Goal: Task Accomplishment & Management: Manage account settings

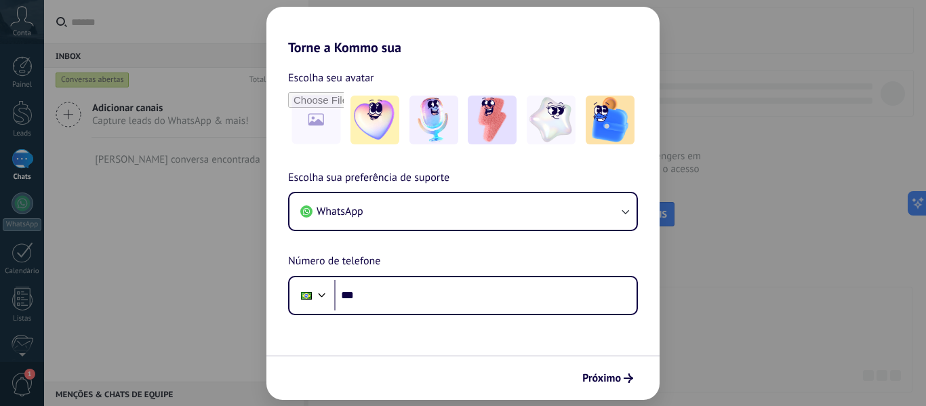
click at [724, 325] on div "Torne a Kommo sua Escolha seu avatar Escolha sua preferência de suporte WhatsAp…" at bounding box center [463, 203] width 926 height 406
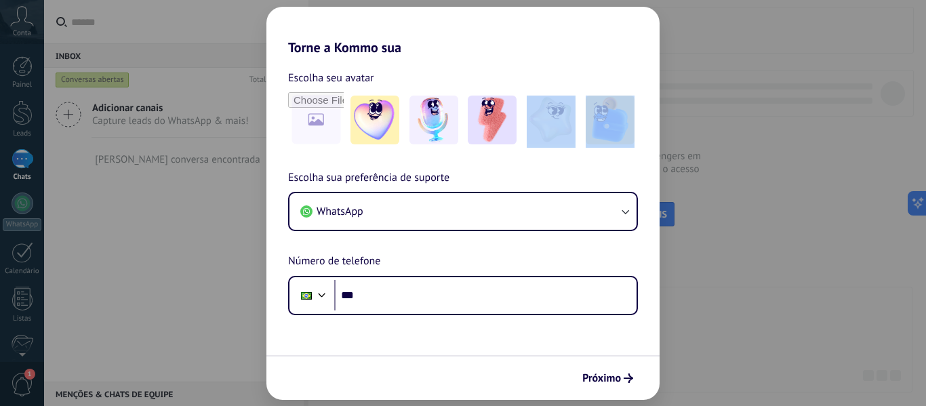
click at [725, 324] on div "Torne a Kommo sua Escolha seu avatar Escolha sua preferência de suporte WhatsAp…" at bounding box center [463, 203] width 926 height 406
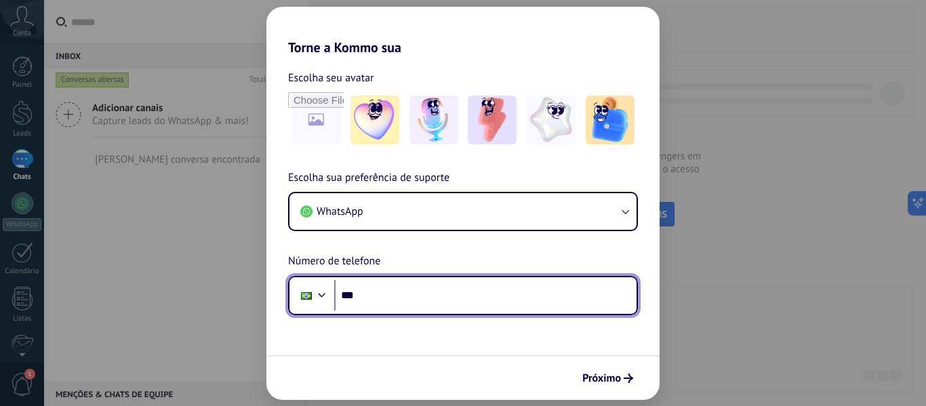
click at [490, 288] on input "***" at bounding box center [485, 295] width 302 height 31
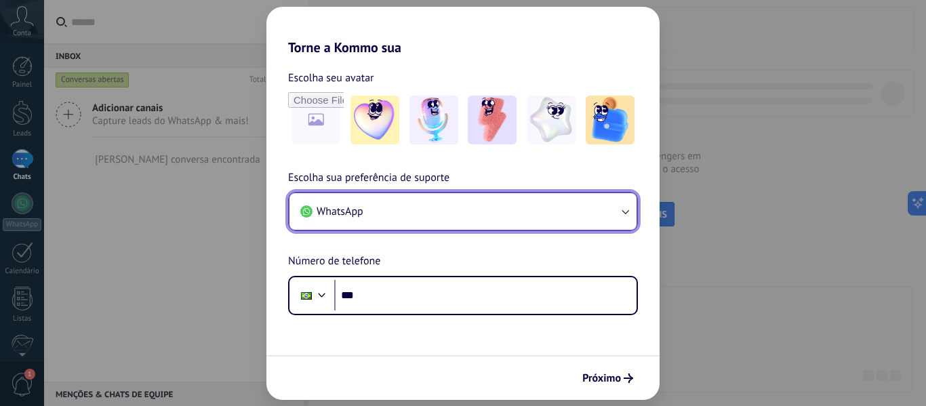
click at [434, 219] on button "WhatsApp" at bounding box center [462, 211] width 347 height 37
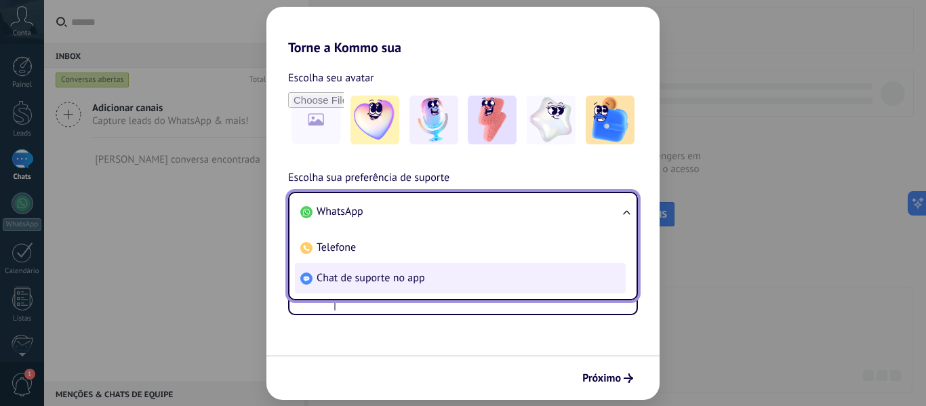
click at [435, 272] on li "Chat de suporte no app" at bounding box center [460, 278] width 331 height 30
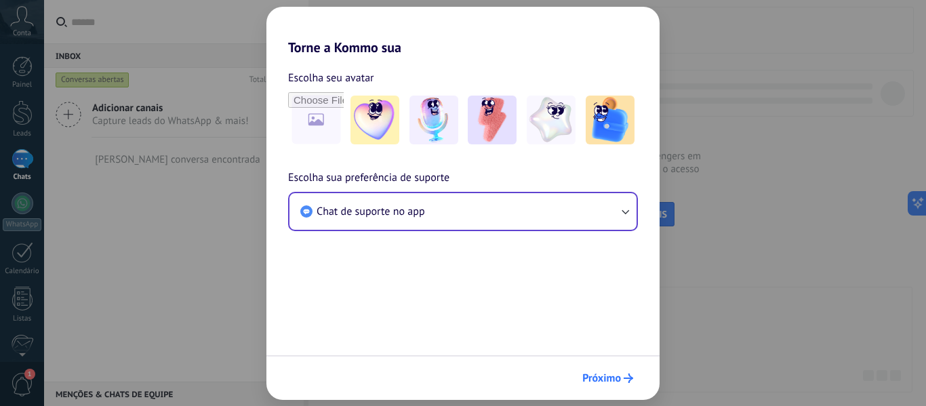
click at [615, 367] on div "Próximo" at bounding box center [607, 378] width 63 height 23
click at [603, 379] on span "Próximo" at bounding box center [601, 377] width 39 height 9
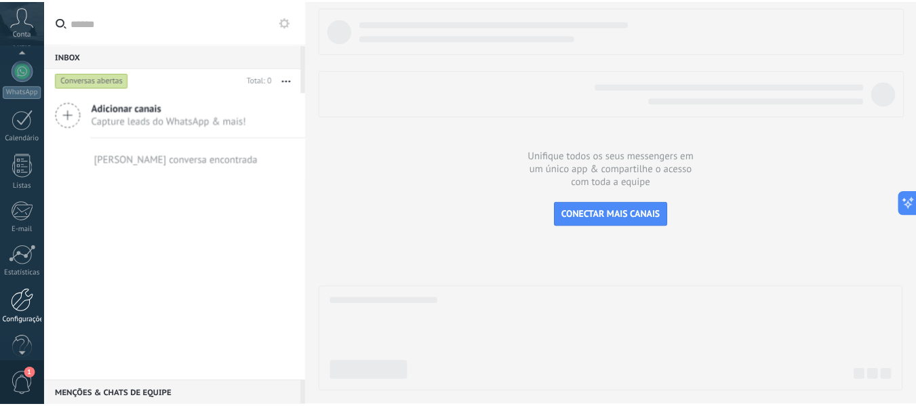
scroll to position [158, 0]
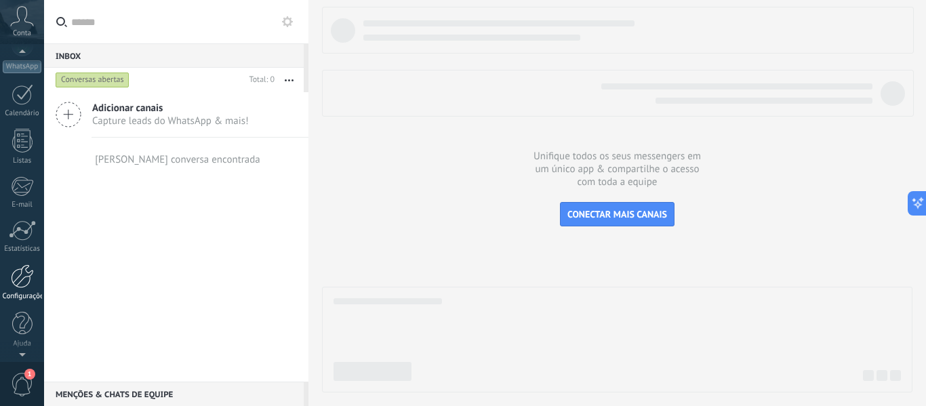
click at [25, 287] on div at bounding box center [22, 276] width 23 height 24
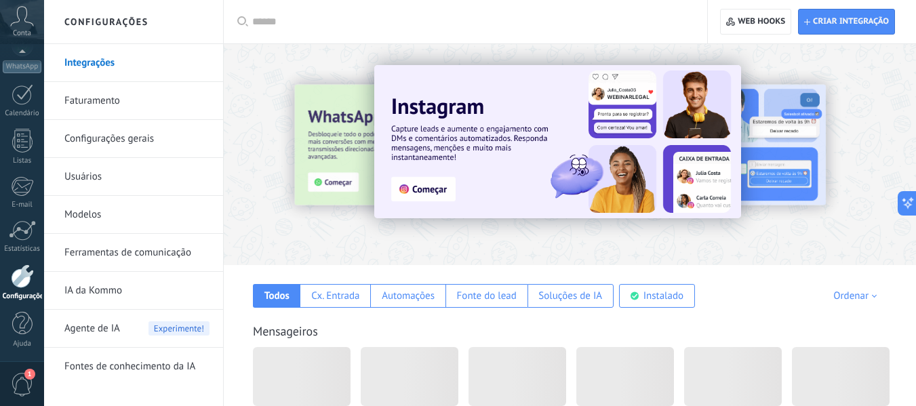
click at [126, 249] on link "Ferramentas de comunicação" at bounding box center [136, 253] width 145 height 38
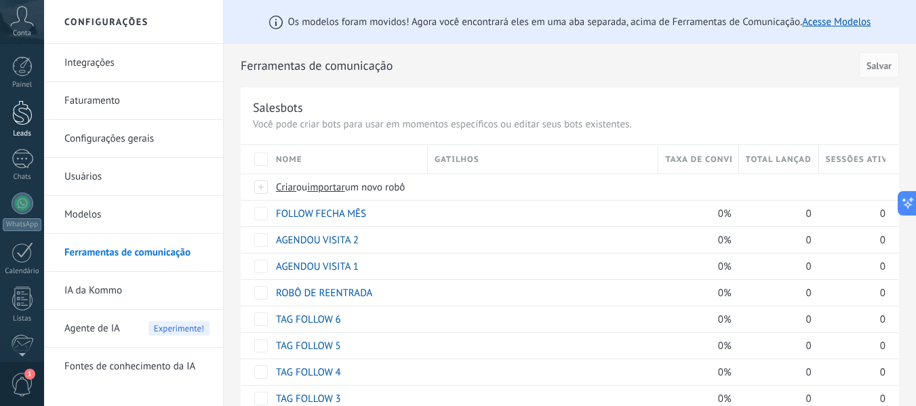
click at [9, 117] on link "Leads" at bounding box center [22, 119] width 44 height 38
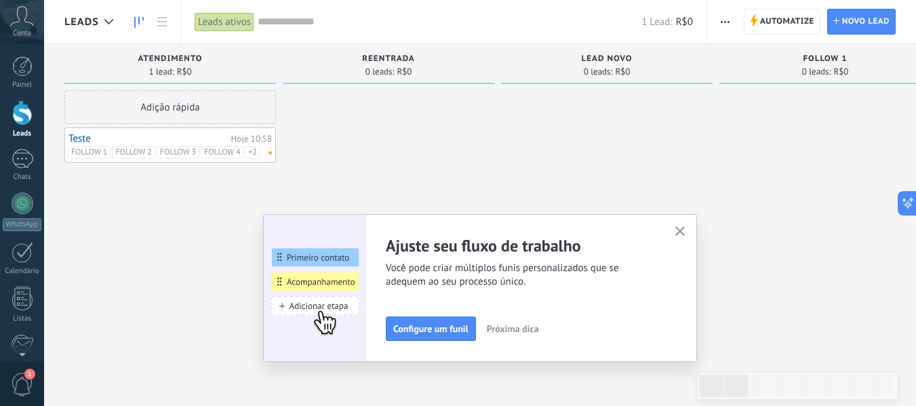
click at [684, 229] on icon "button" at bounding box center [680, 231] width 10 height 10
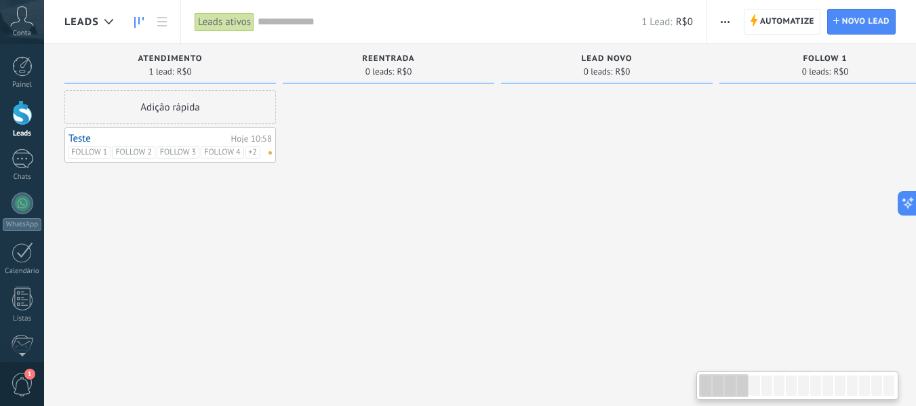
drag, startPoint x: 728, startPoint y: 393, endPoint x: 241, endPoint y: 272, distance: 502.0
click at [704, 399] on div at bounding box center [797, 385] width 202 height 28
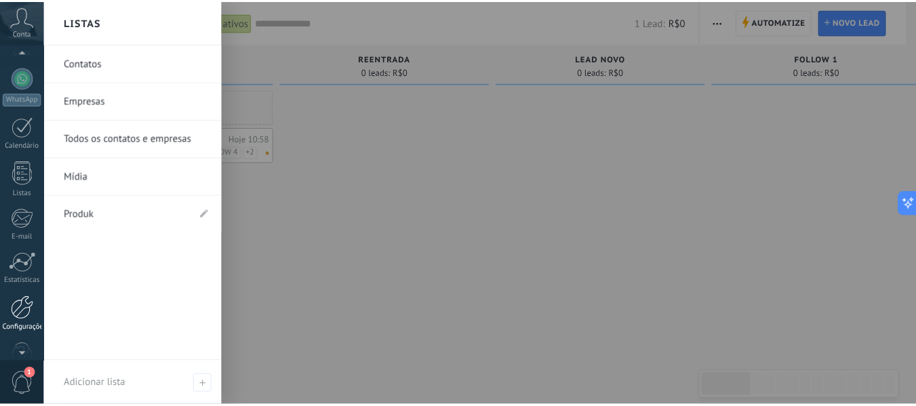
scroll to position [158, 0]
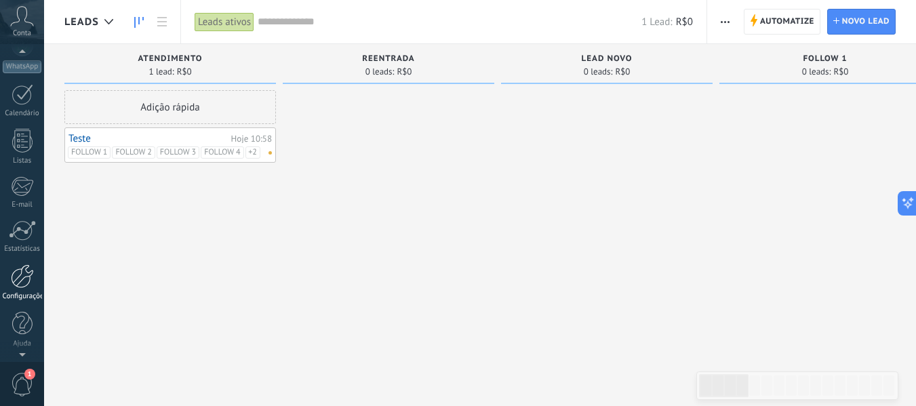
click at [22, 279] on div at bounding box center [22, 276] width 23 height 24
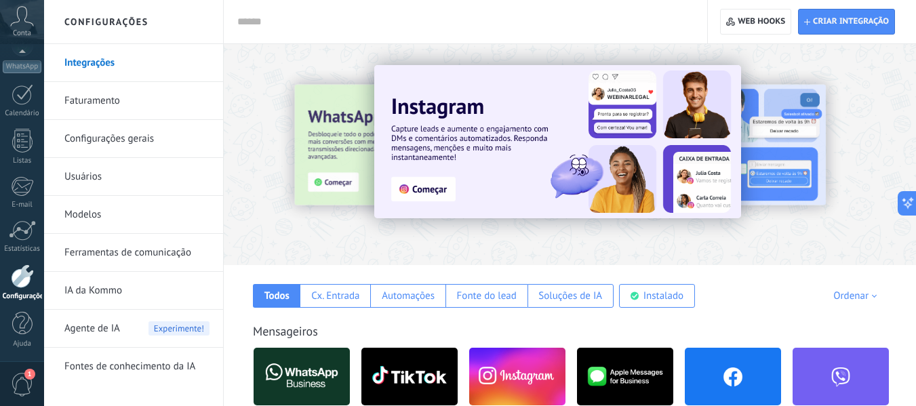
click at [143, 261] on link "Ferramentas de comunicação" at bounding box center [136, 253] width 145 height 38
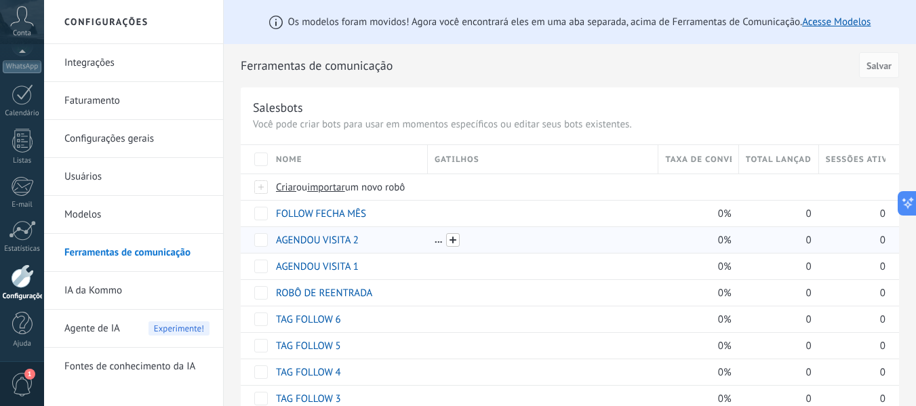
click at [452, 234] on span at bounding box center [453, 240] width 14 height 14
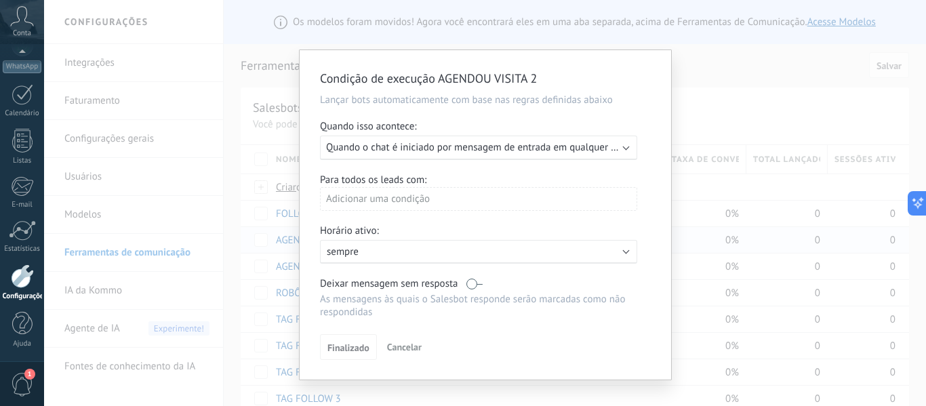
click at [434, 253] on p "sempre" at bounding box center [445, 251] width 237 height 13
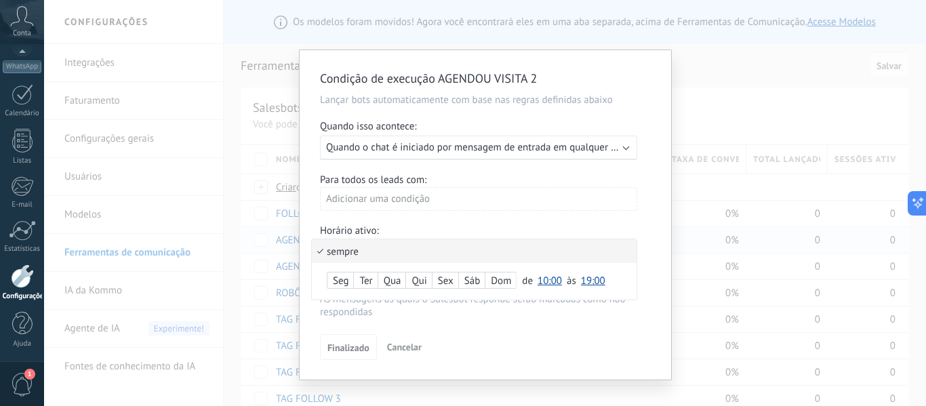
click at [501, 206] on div at bounding box center [485, 214] width 371 height 329
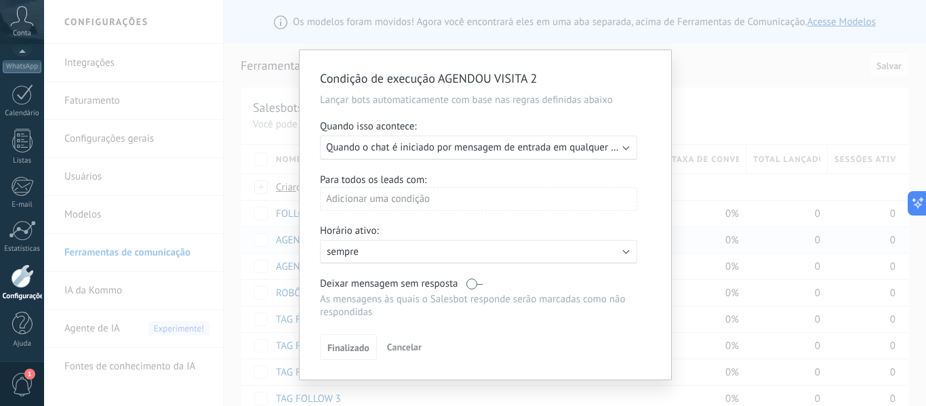
click at [518, 145] on span "Quando o chat é iniciado por mensagem de entrada em qualquer canal" at bounding box center [480, 147] width 308 height 13
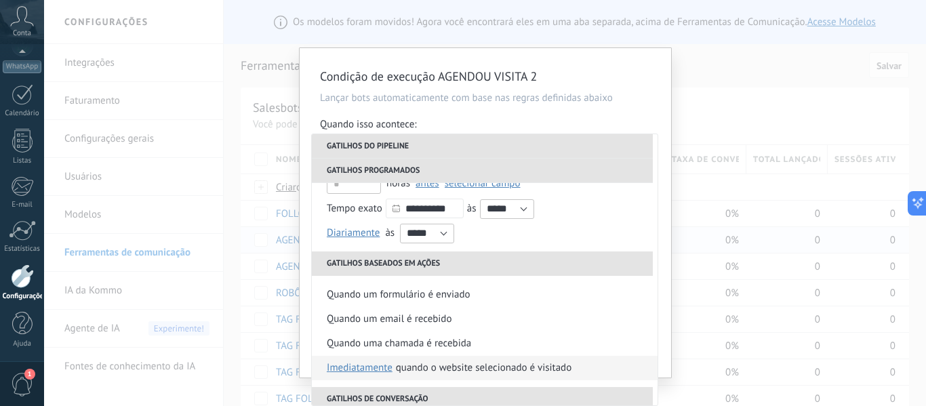
scroll to position [222, 0]
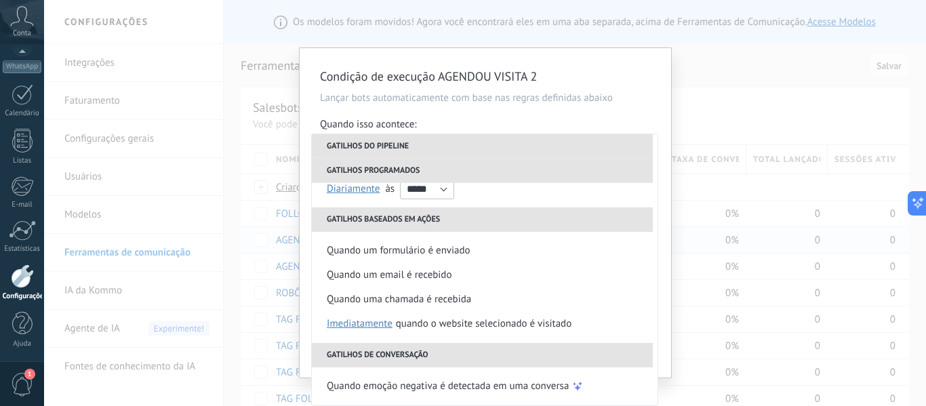
click at [661, 334] on div "Condição de execução AGENDOU VISITA 2 Lançar bots automaticamente com base nas …" at bounding box center [485, 212] width 371 height 329
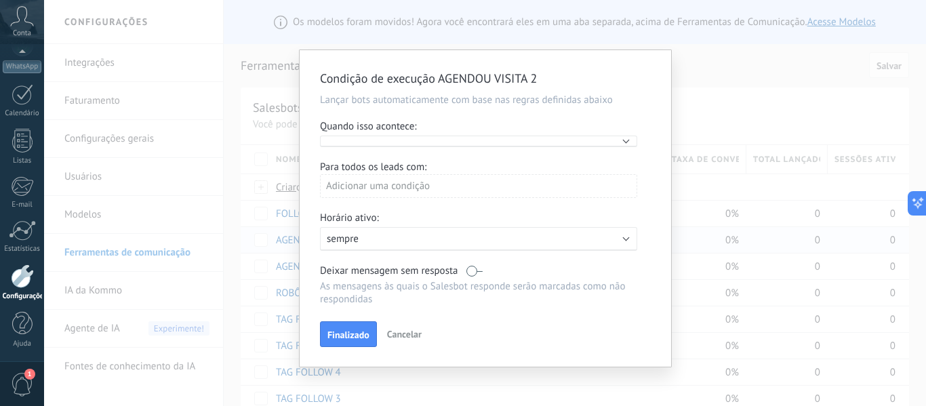
scroll to position [0, 0]
click at [392, 327] on button "Cancelar" at bounding box center [404, 334] width 45 height 20
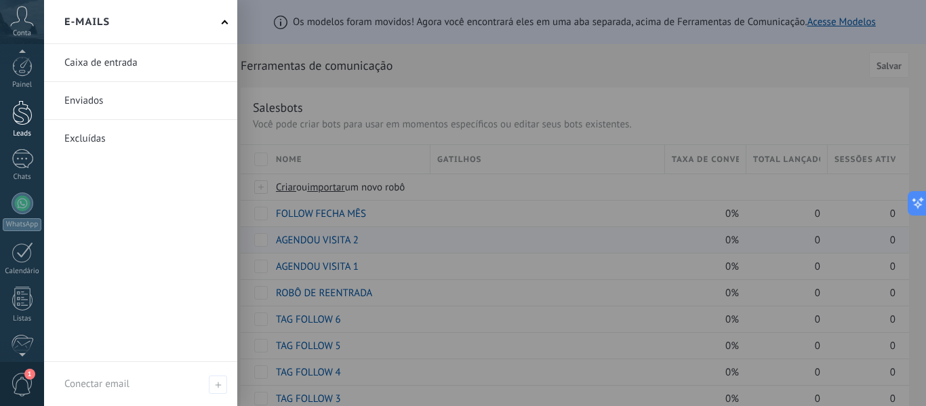
click at [20, 110] on div at bounding box center [22, 112] width 20 height 25
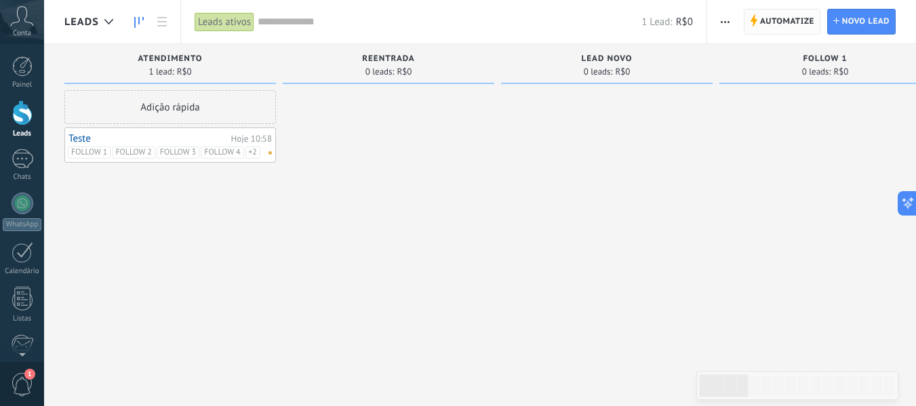
click at [768, 16] on span "Automatize" at bounding box center [787, 21] width 54 height 24
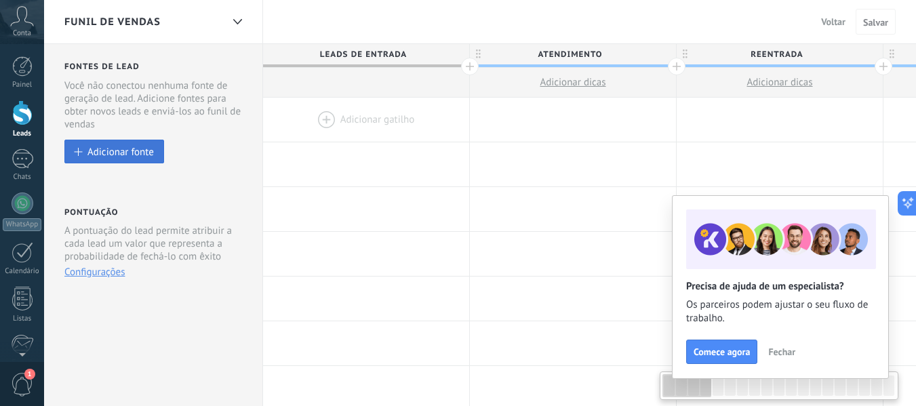
click at [134, 155] on div "Adicionar fonte" at bounding box center [120, 152] width 66 height 12
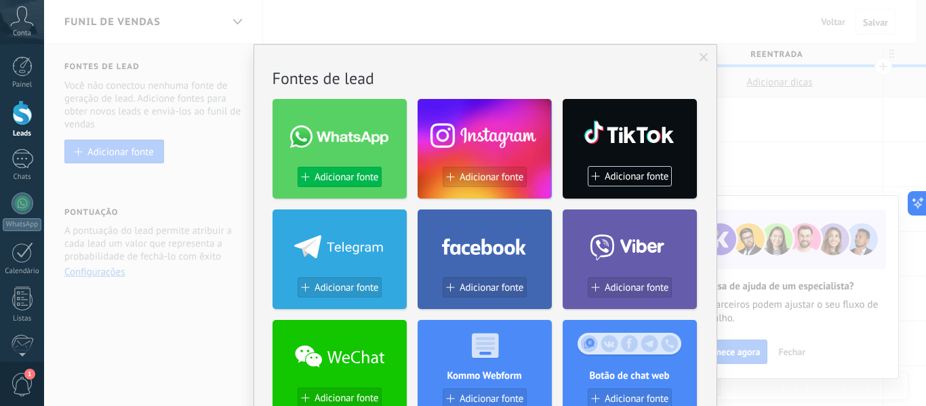
click at [350, 173] on span "Adicionar fonte" at bounding box center [346, 177] width 64 height 12
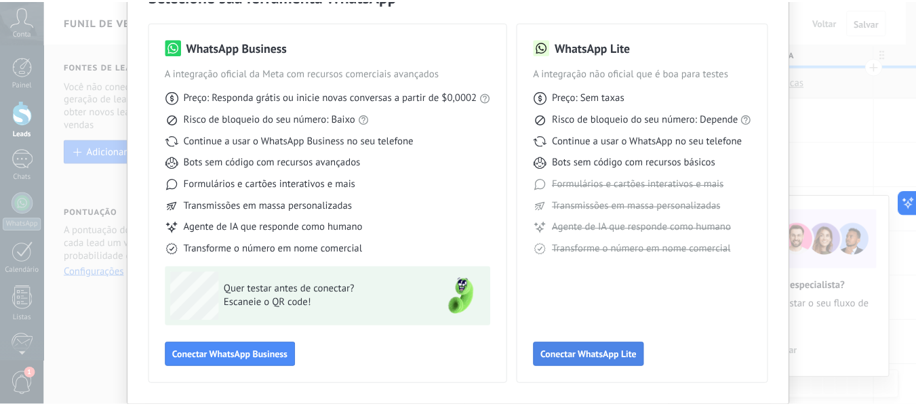
scroll to position [58, 0]
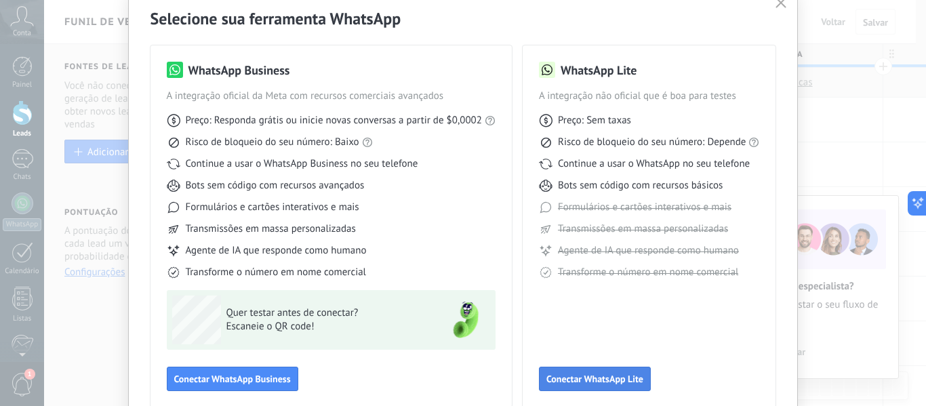
click at [615, 376] on span "Conectar WhatsApp Lite" at bounding box center [594, 378] width 97 height 9
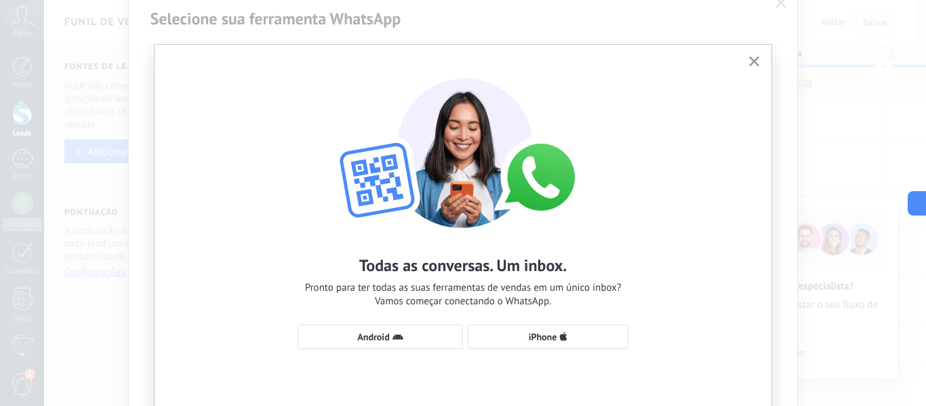
click at [749, 64] on use "button" at bounding box center [754, 61] width 10 height 10
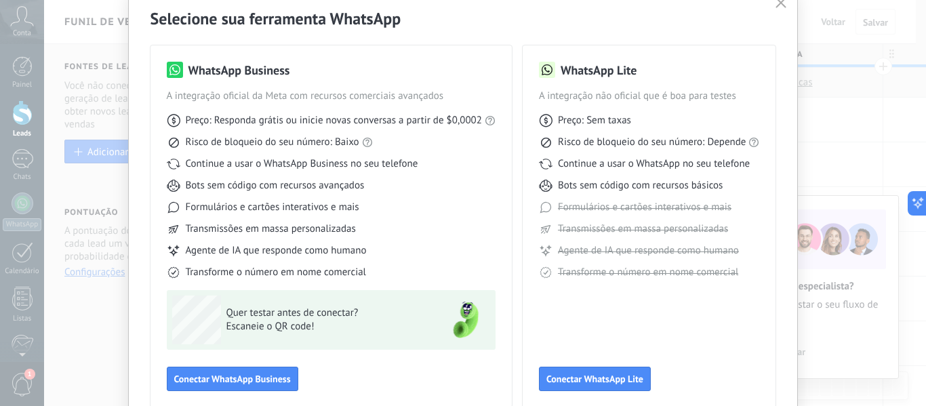
click at [781, 7] on icon "button" at bounding box center [780, 2] width 11 height 11
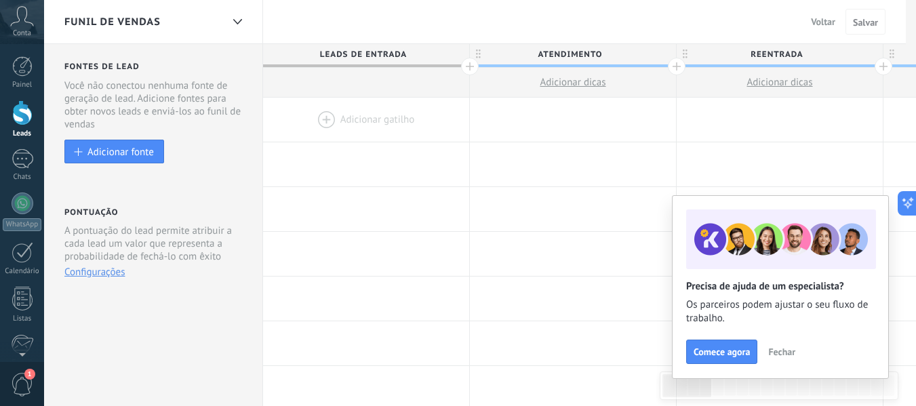
scroll to position [0, 0]
drag, startPoint x: 778, startPoint y: 356, endPoint x: 749, endPoint y: 379, distance: 37.1
click at [778, 356] on span "Fechar" at bounding box center [781, 351] width 27 height 9
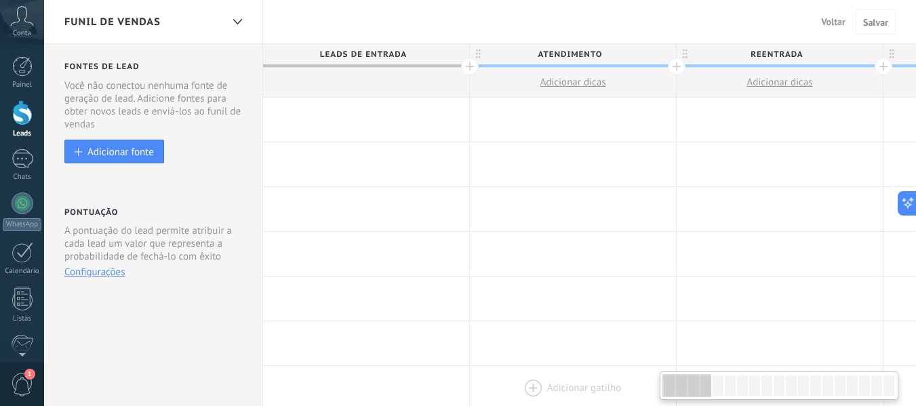
drag, startPoint x: 683, startPoint y: 388, endPoint x: 647, endPoint y: 402, distance: 38.4
click at [647, 402] on body ".abccls-1,.abccls-2{fill-rule:evenodd}.abccls-2{fill:#fff} .abfcls-1{fill:none}…" at bounding box center [458, 203] width 916 height 406
click at [3, 165] on link "Chats" at bounding box center [22, 165] width 44 height 33
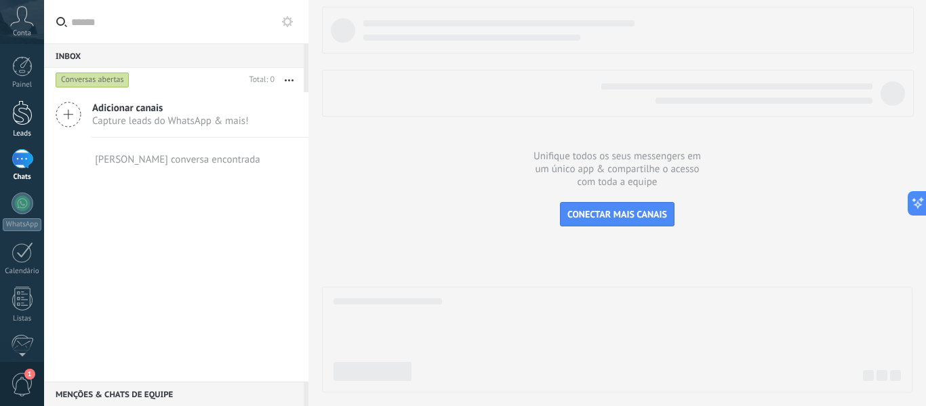
click at [12, 121] on div at bounding box center [22, 112] width 20 height 25
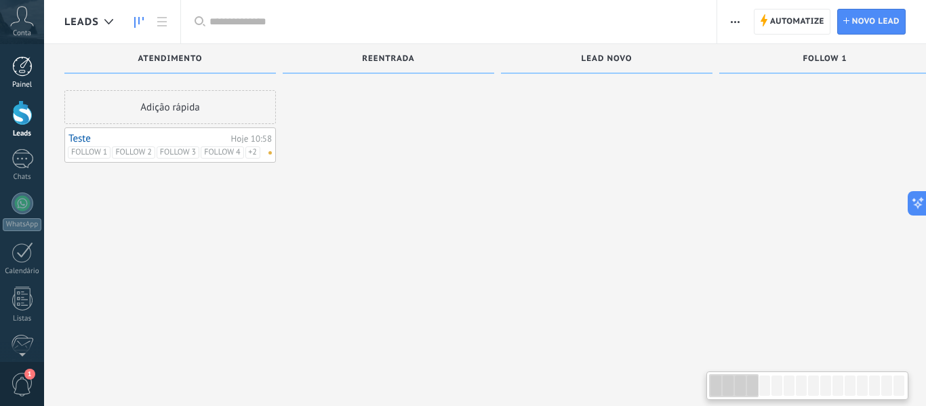
click at [23, 68] on div at bounding box center [22, 66] width 20 height 20
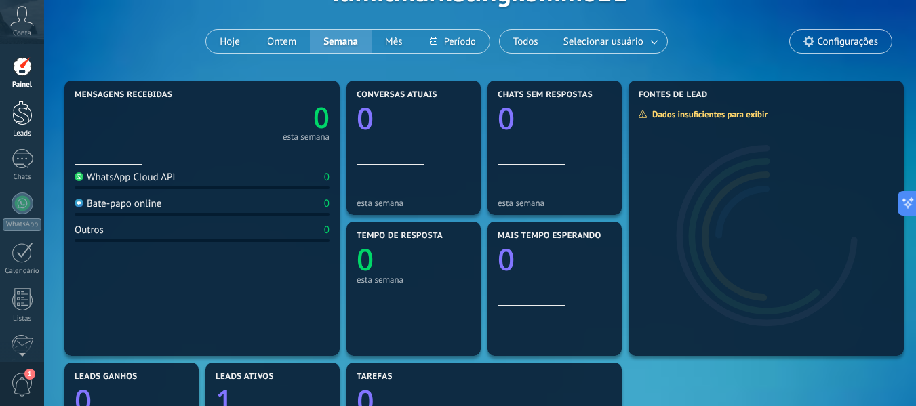
scroll to position [68, 0]
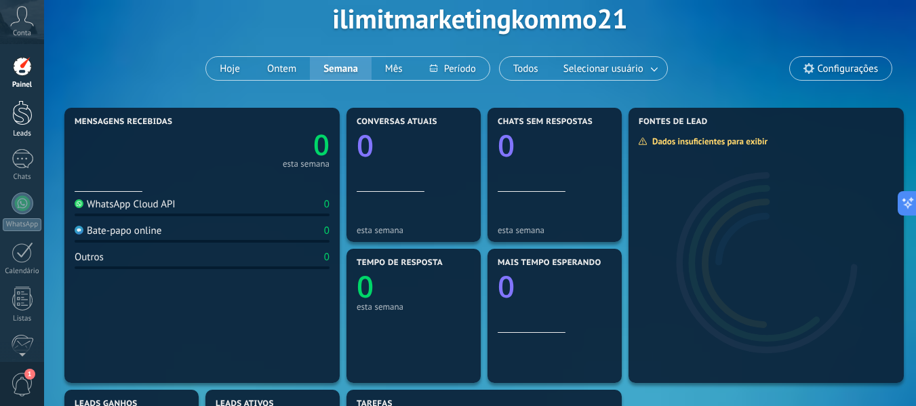
click at [16, 126] on link "Leads" at bounding box center [22, 119] width 44 height 38
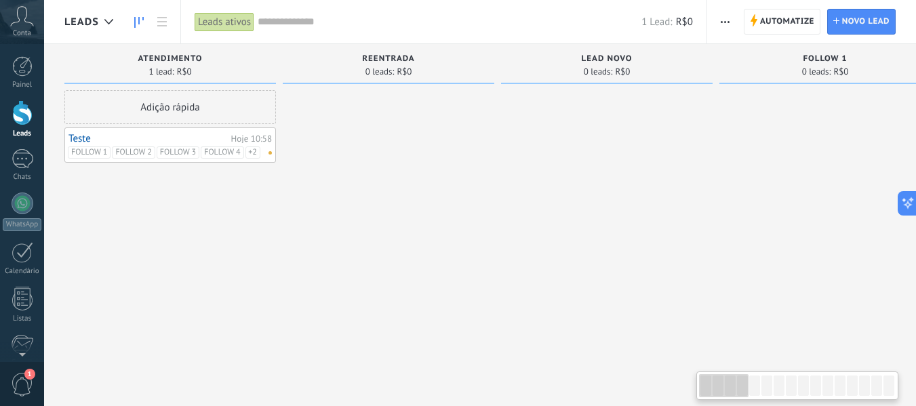
click at [722, 394] on div at bounding box center [723, 385] width 49 height 23
drag, startPoint x: 720, startPoint y: 395, endPoint x: 689, endPoint y: 381, distance: 34.3
click at [689, 381] on body ".abccls-1,.abccls-2{fill-rule:evenodd}.abccls-2{fill:#fff} .abfcls-1{fill:none}…" at bounding box center [458, 203] width 916 height 406
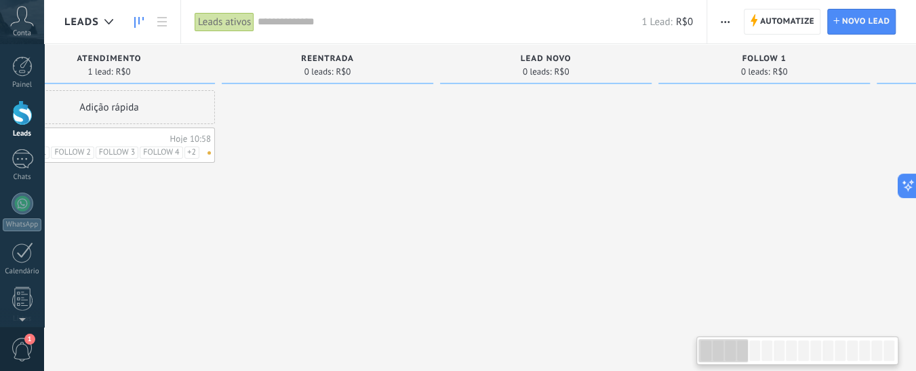
scroll to position [0, 8]
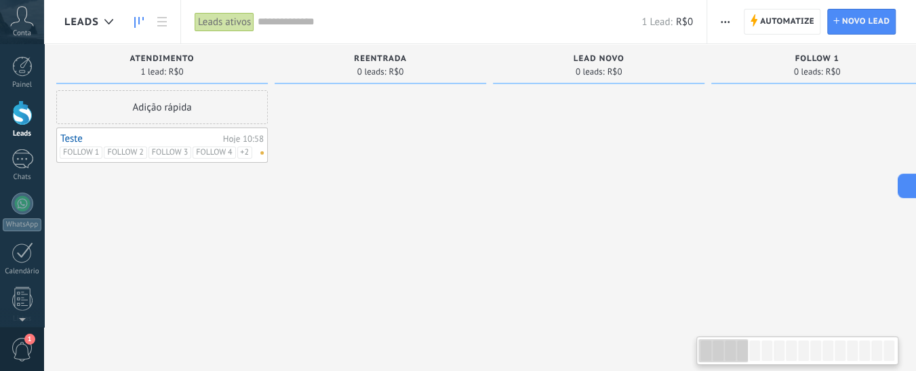
drag, startPoint x: 711, startPoint y: 352, endPoint x: 699, endPoint y: 350, distance: 12.4
click at [699, 350] on div at bounding box center [722, 350] width 49 height 23
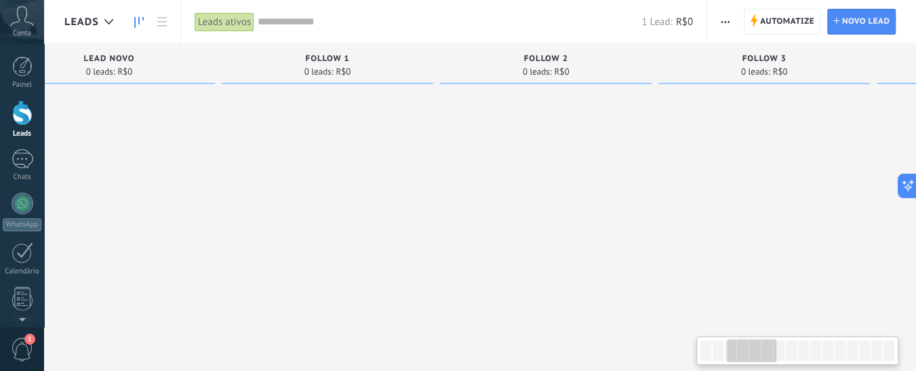
scroll to position [0, 510]
drag, startPoint x: 725, startPoint y: 356, endPoint x: 754, endPoint y: 356, distance: 28.5
click at [754, 356] on div at bounding box center [750, 350] width 49 height 23
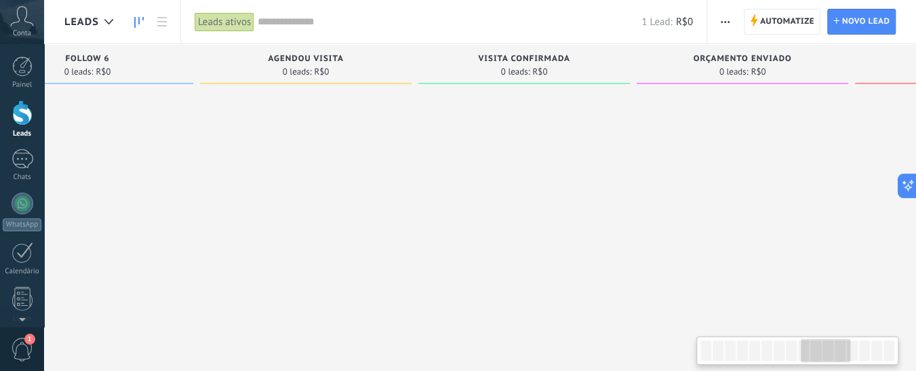
scroll to position [0, 1853]
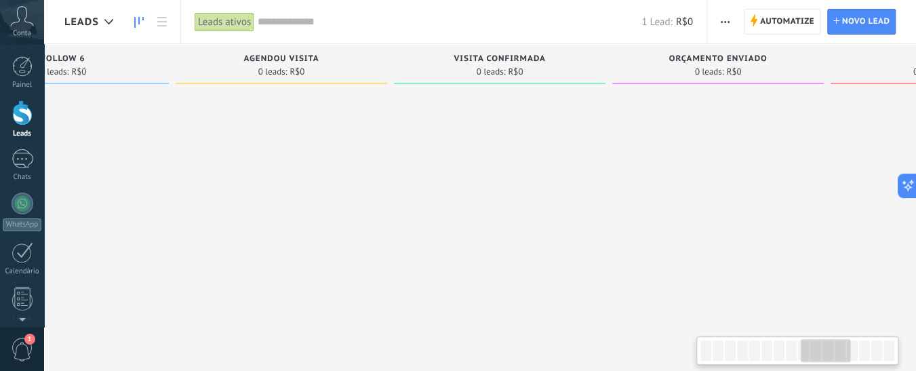
drag, startPoint x: 764, startPoint y: 356, endPoint x: 838, endPoint y: 357, distance: 73.9
click at [838, 357] on div at bounding box center [824, 350] width 49 height 23
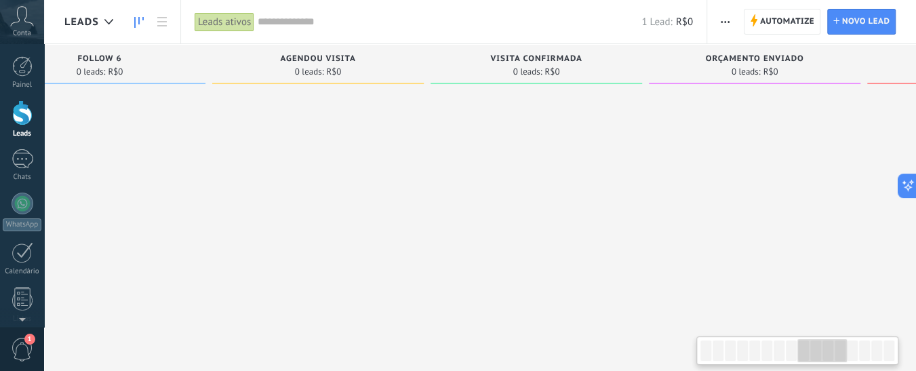
scroll to position [0, 1791]
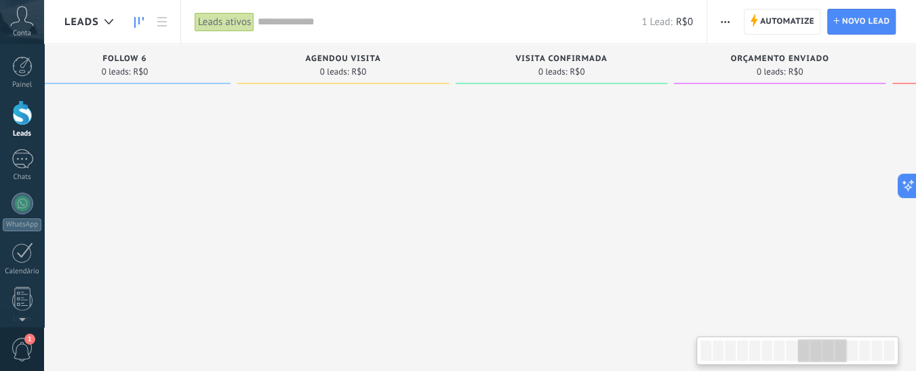
click at [819, 354] on div at bounding box center [821, 350] width 49 height 23
drag, startPoint x: 304, startPoint y: 58, endPoint x: 314, endPoint y: 60, distance: 9.7
click at [314, 60] on div "AGENDOU VISITA" at bounding box center [350, 60] width 198 height 12
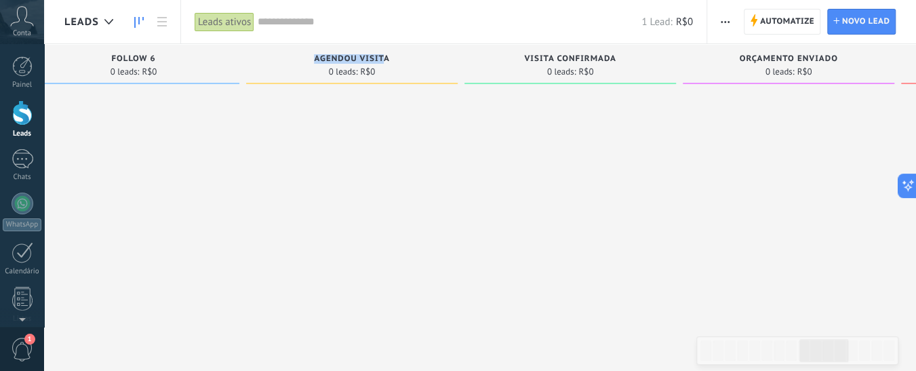
drag, startPoint x: 315, startPoint y: 56, endPoint x: 264, endPoint y: 114, distance: 77.3
click at [386, 60] on span "AGENDOU VISITA" at bounding box center [351, 58] width 75 height 9
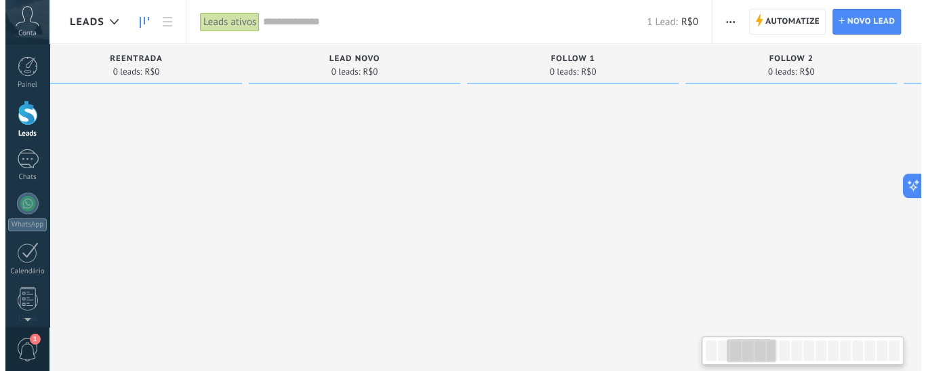
scroll to position [0, 8]
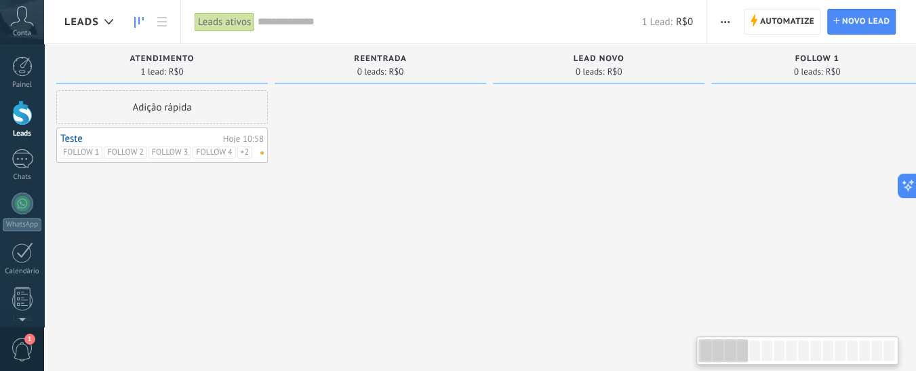
drag, startPoint x: 758, startPoint y: 361, endPoint x: 249, endPoint y: 228, distance: 526.5
click at [680, 368] on body ".abccls-1,.abccls-2{fill-rule:evenodd}.abccls-2{fill:#fff} .abfcls-1{fill:none}…" at bounding box center [458, 185] width 916 height 371
click at [126, 138] on link "Teste" at bounding box center [139, 139] width 159 height 12
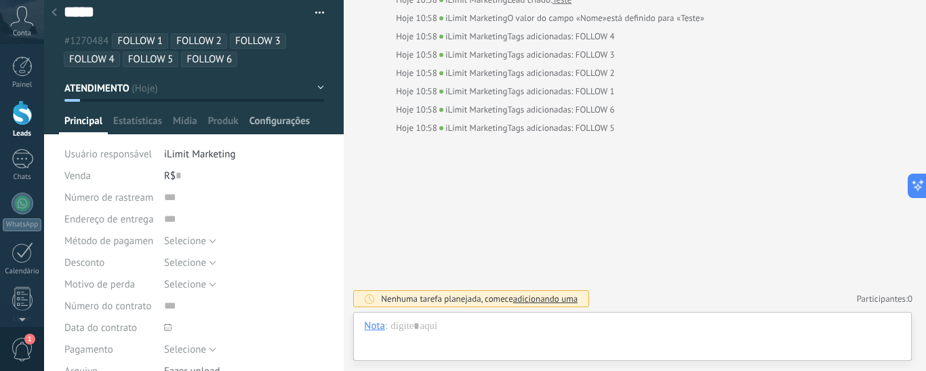
scroll to position [3, 0]
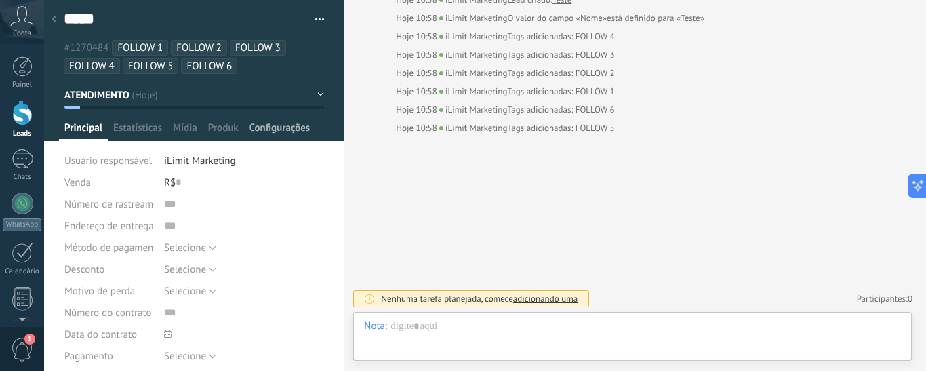
click at [300, 123] on span "Configurações" at bounding box center [279, 131] width 60 height 20
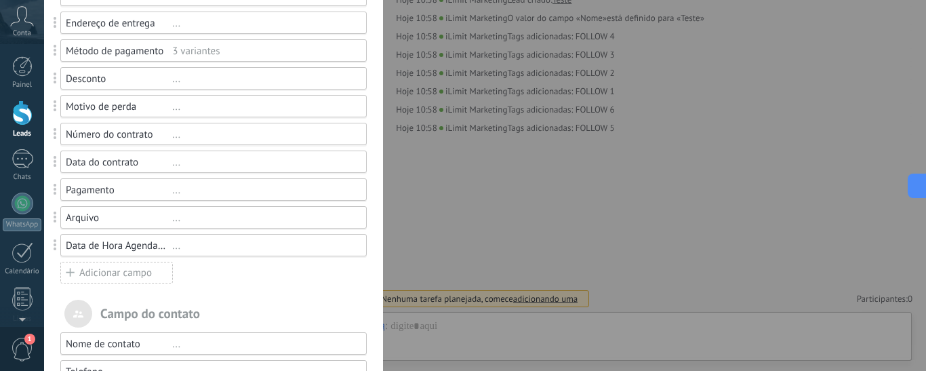
scroll to position [271, 0]
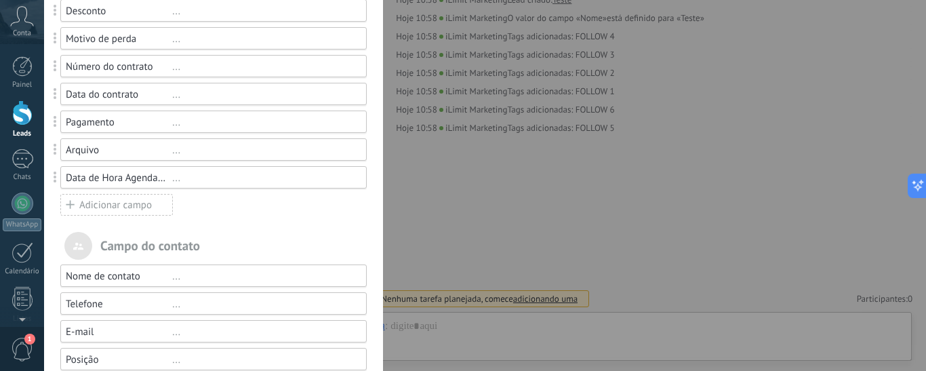
click at [90, 205] on div "Adicionar campo" at bounding box center [116, 205] width 112 height 22
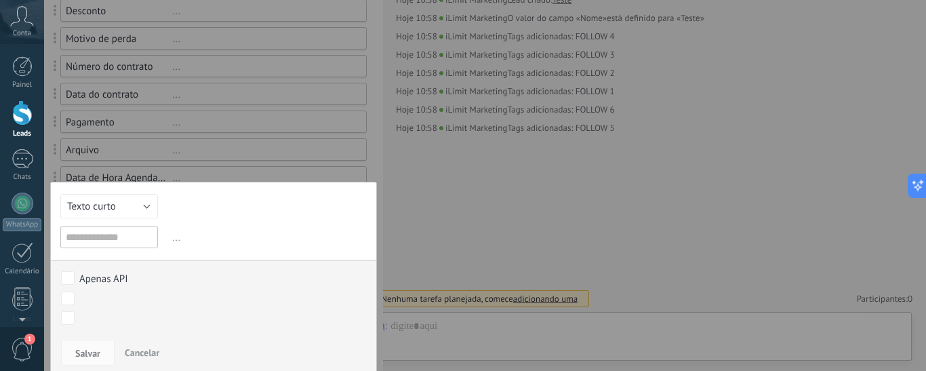
click at [334, 173] on div at bounding box center [213, 194] width 339 height 930
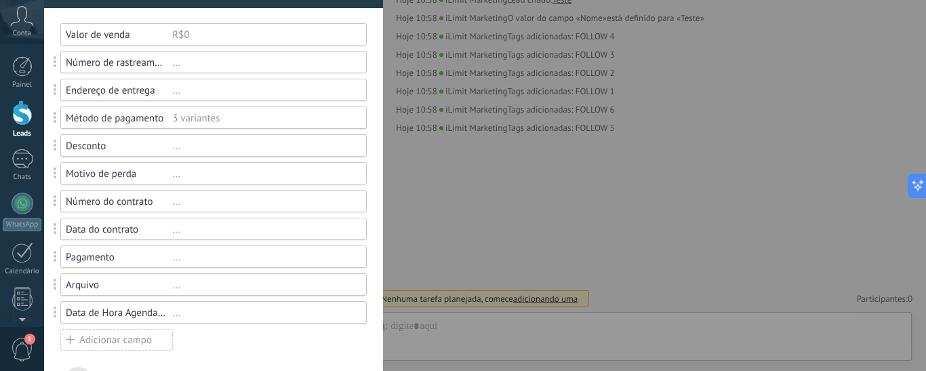
scroll to position [0, 0]
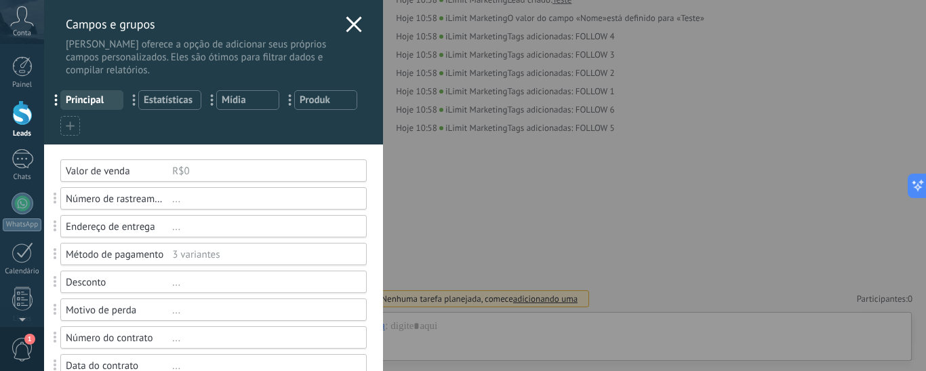
click at [346, 22] on icon at bounding box center [354, 24] width 16 height 16
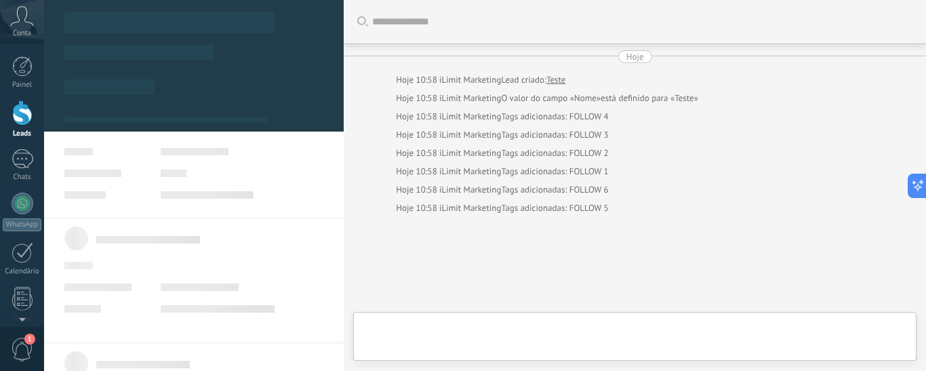
type textarea "*****"
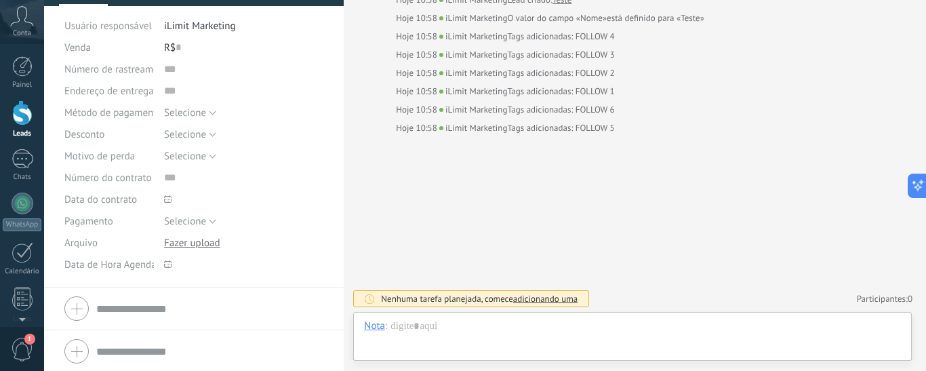
scroll to position [138, 0]
drag, startPoint x: 68, startPoint y: 262, endPoint x: 142, endPoint y: 264, distance: 73.9
click at [142, 264] on span "Data de Hora Agendamento" at bounding box center [124, 264] width 120 height 10
click at [164, 262] on icon at bounding box center [167, 263] width 7 height 7
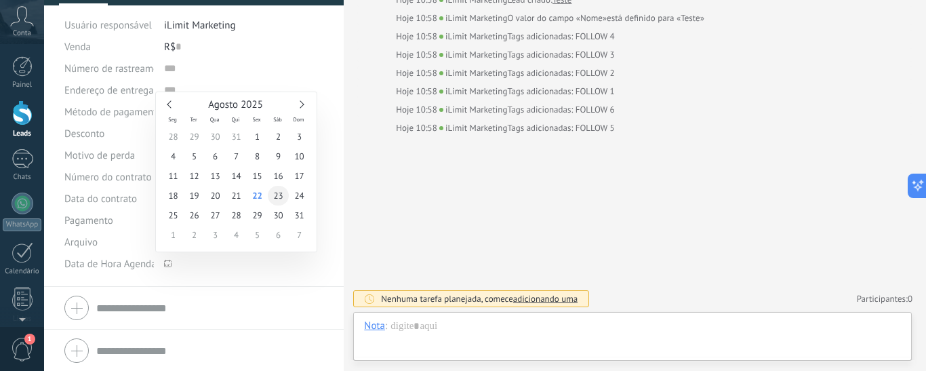
type input "**********"
click at [278, 200] on span "23" at bounding box center [278, 196] width 21 height 20
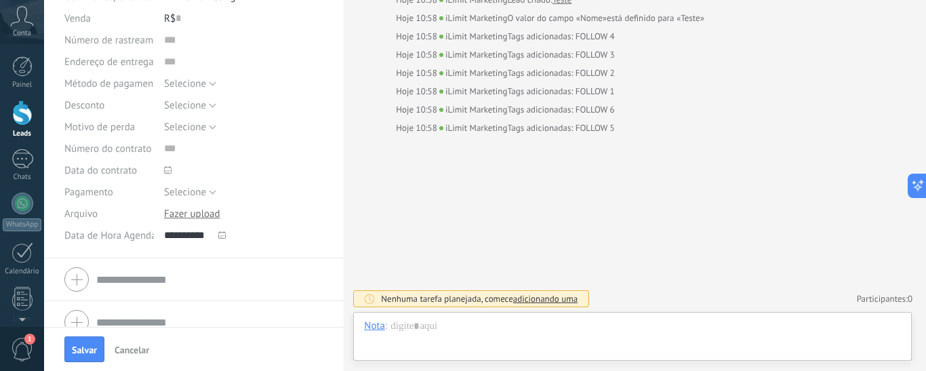
scroll to position [182, 0]
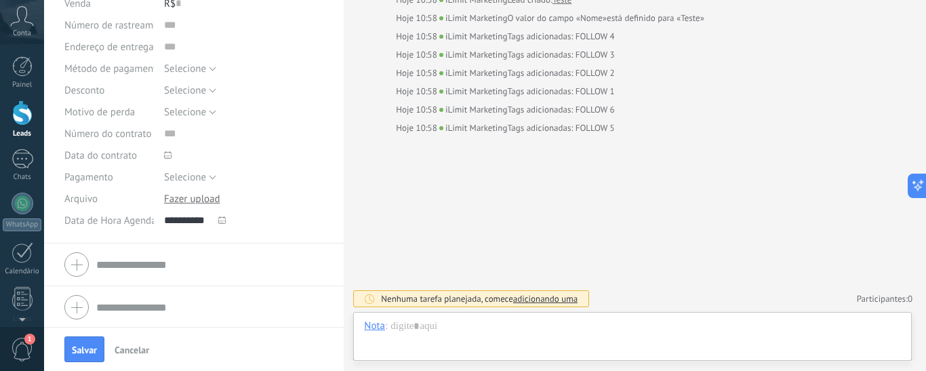
click at [221, 218] on icon at bounding box center [221, 219] width 7 height 7
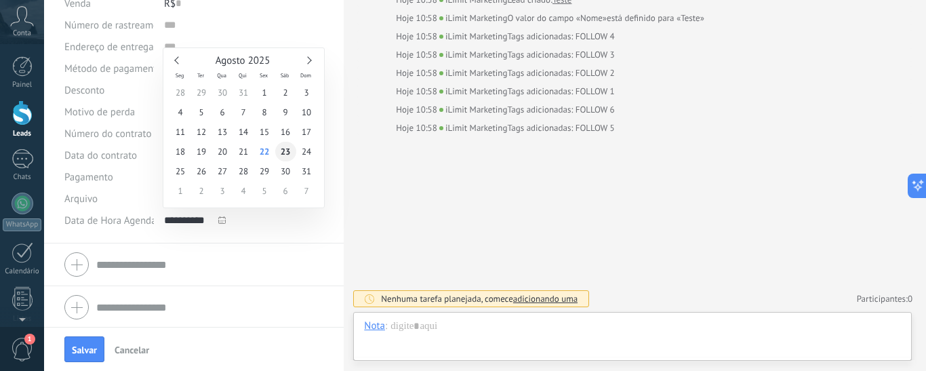
click at [287, 150] on span "23" at bounding box center [285, 152] width 21 height 20
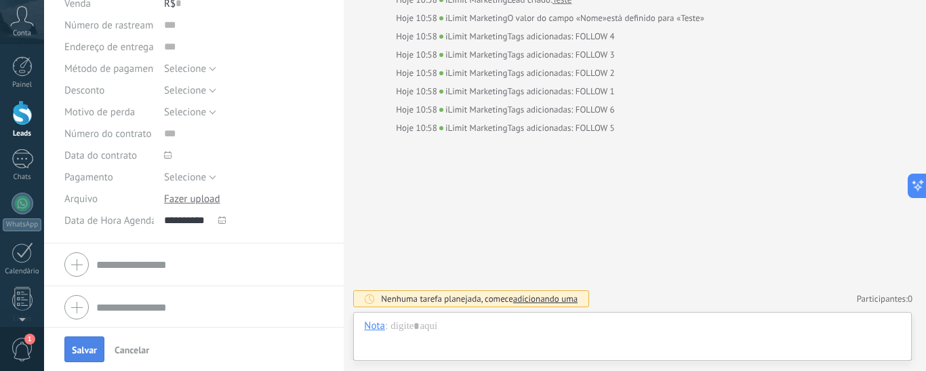
click at [81, 354] on span "Salvar" at bounding box center [84, 349] width 25 height 9
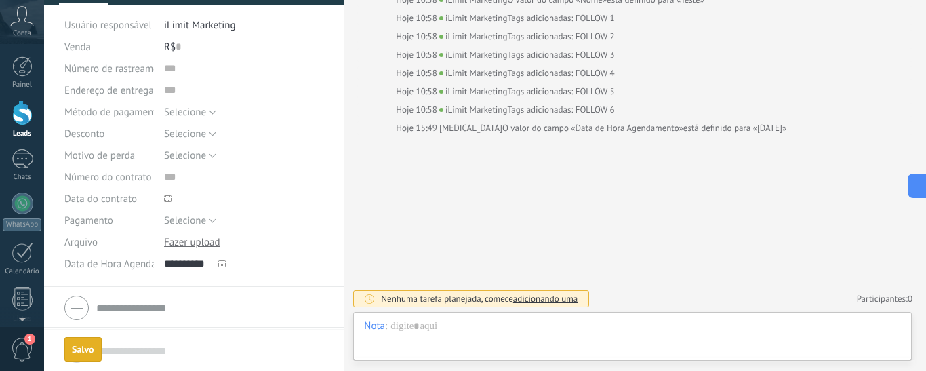
scroll to position [0, 0]
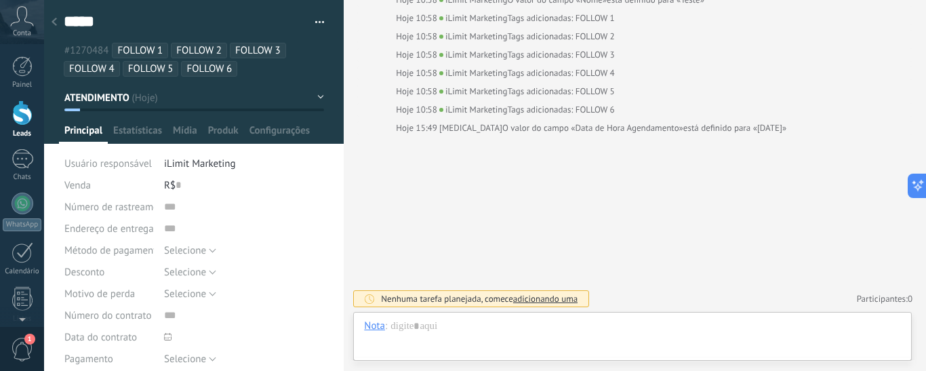
click at [52, 26] on icon at bounding box center [54, 22] width 5 height 8
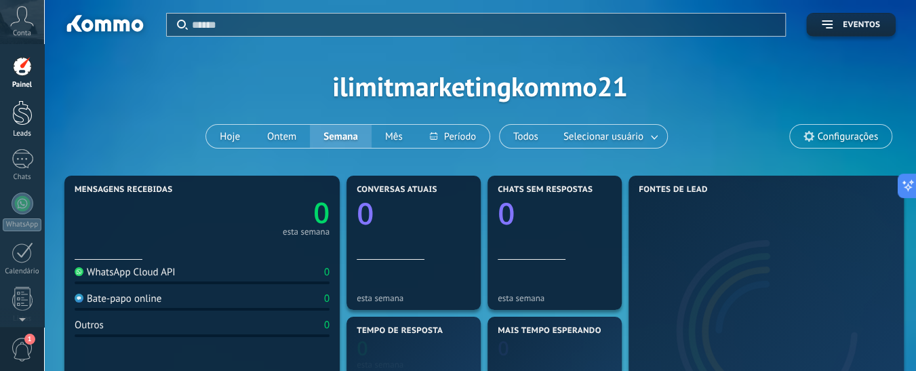
click at [22, 127] on link "Leads" at bounding box center [22, 119] width 44 height 38
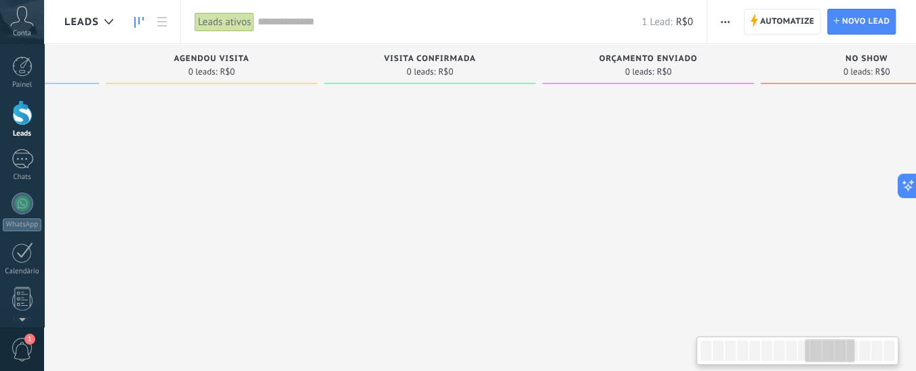
scroll to position [0, 1910]
drag, startPoint x: 723, startPoint y: 354, endPoint x: 828, endPoint y: 354, distance: 105.0
click at [828, 354] on div at bounding box center [828, 350] width 49 height 23
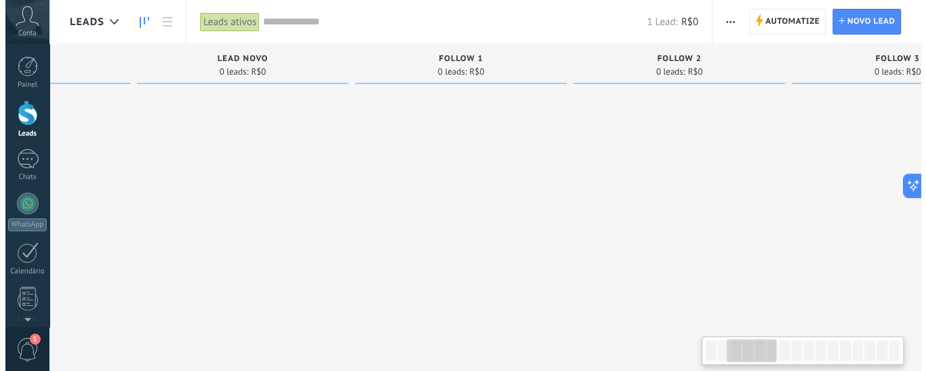
scroll to position [0, 8]
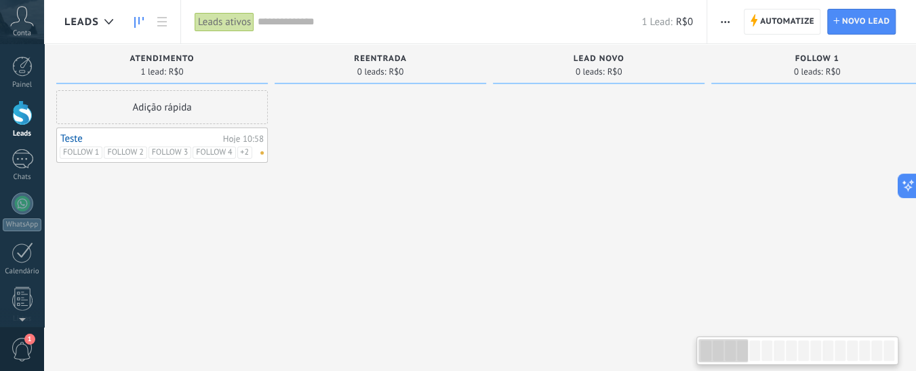
drag, startPoint x: 830, startPoint y: 354, endPoint x: 712, endPoint y: 360, distance: 118.7
click at [712, 360] on div at bounding box center [722, 350] width 49 height 23
click at [91, 138] on link "Teste" at bounding box center [139, 139] width 159 height 12
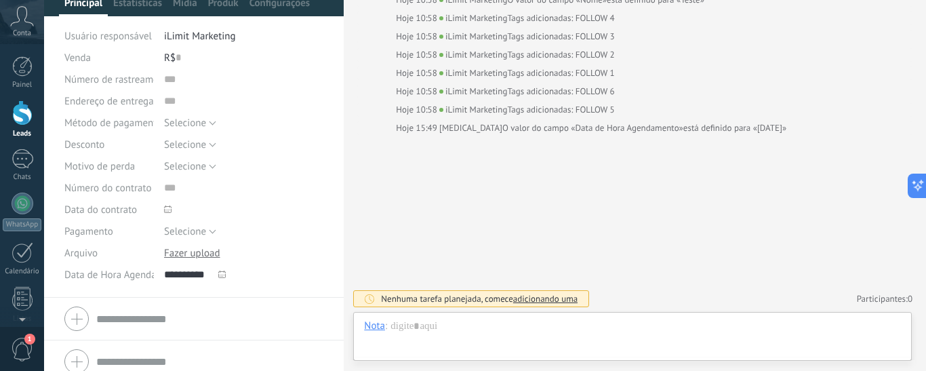
scroll to position [138, 0]
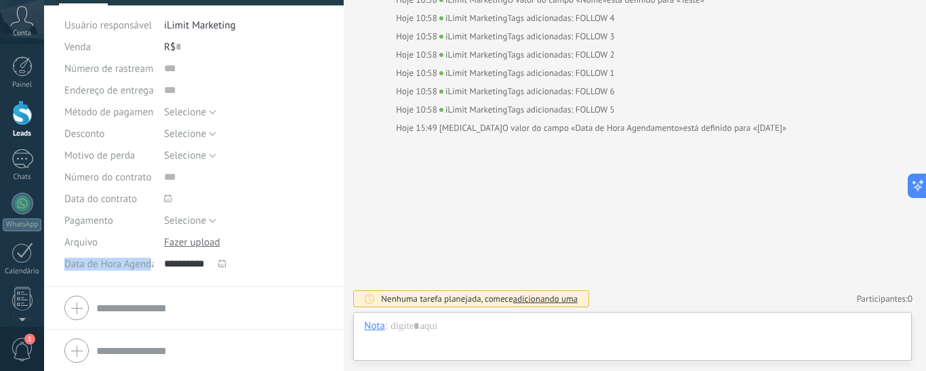
drag, startPoint x: 66, startPoint y: 264, endPoint x: 150, endPoint y: 266, distance: 84.1
click at [150, 266] on span "Data de Hora Agendamento" at bounding box center [124, 264] width 120 height 10
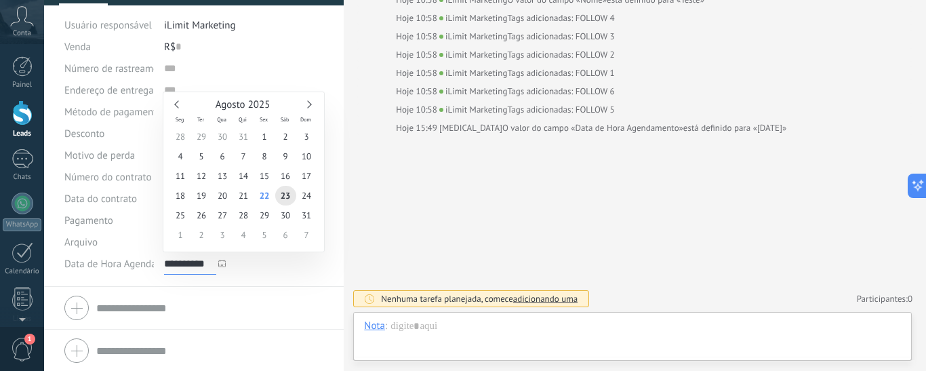
drag, startPoint x: 163, startPoint y: 261, endPoint x: 197, endPoint y: 270, distance: 34.5
click at [208, 271] on input "**********" at bounding box center [190, 264] width 52 height 22
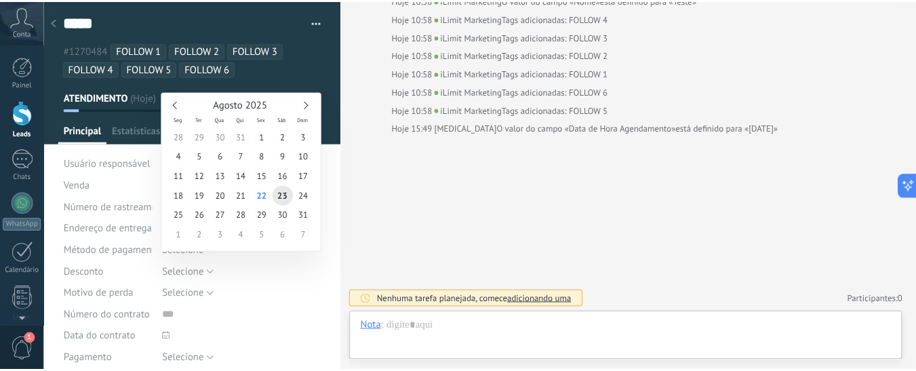
scroll to position [0, 0]
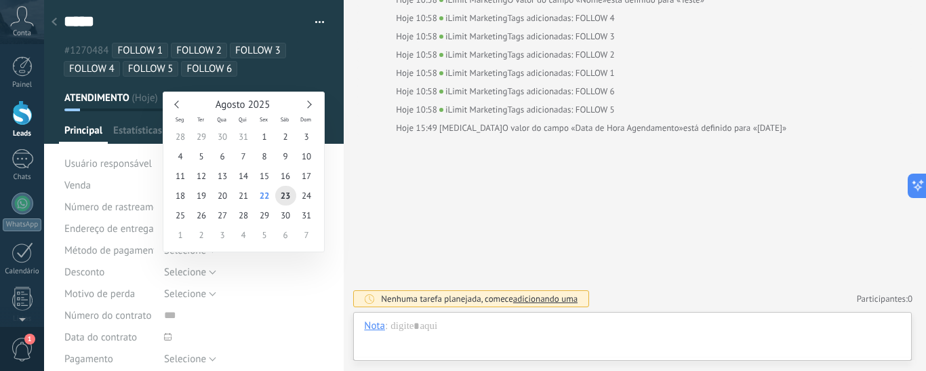
click at [51, 27] on div at bounding box center [54, 22] width 19 height 26
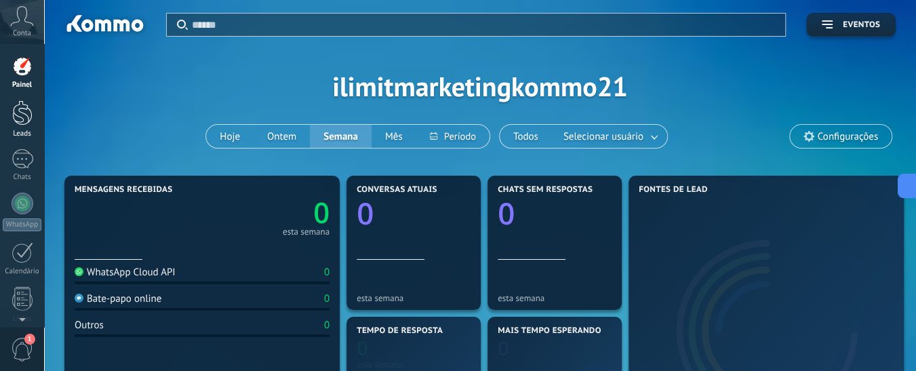
click at [22, 116] on div at bounding box center [22, 112] width 20 height 25
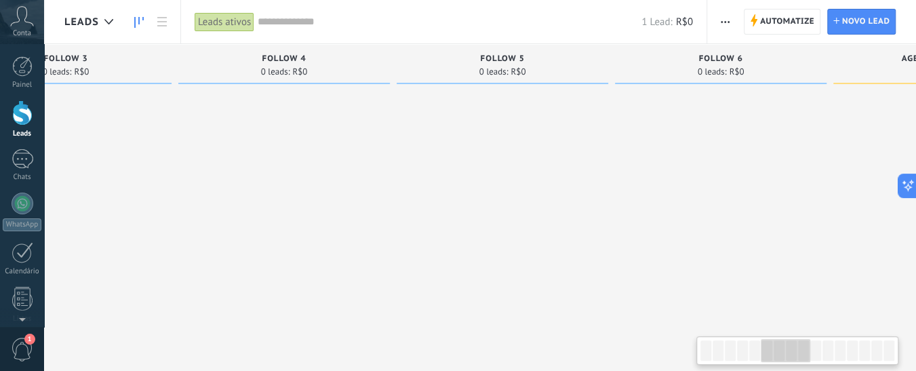
drag, startPoint x: 716, startPoint y: 357, endPoint x: 783, endPoint y: 353, distance: 67.9
click at [783, 353] on div at bounding box center [784, 350] width 49 height 23
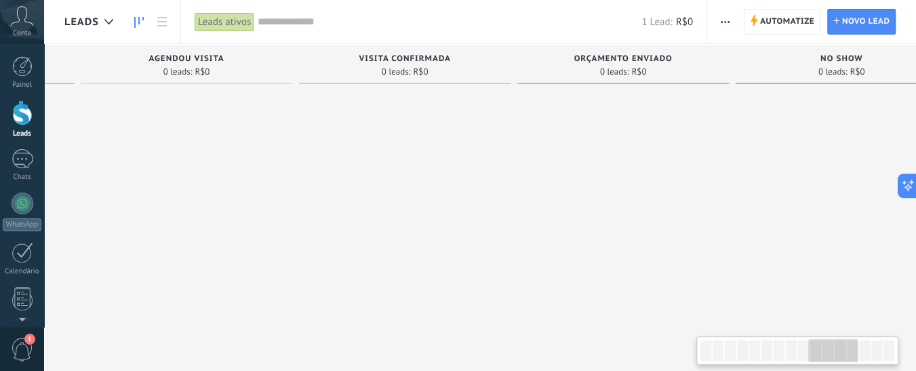
scroll to position [0, 1984]
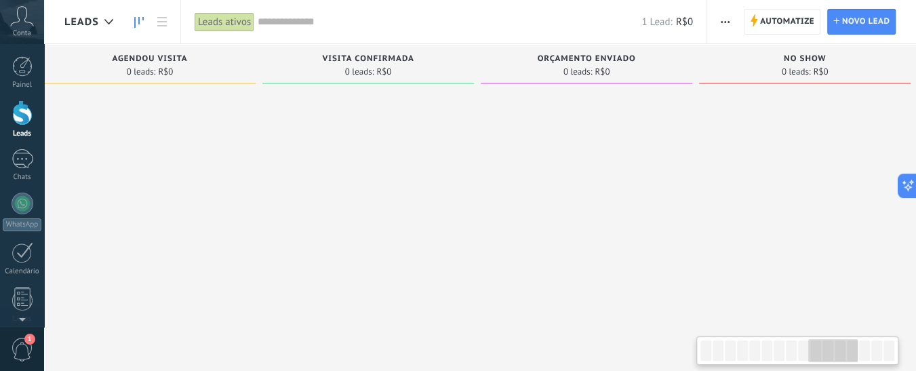
drag, startPoint x: 784, startPoint y: 359, endPoint x: 826, endPoint y: 369, distance: 43.2
click at [826, 369] on body ".abccls-1,.abccls-2{fill-rule:evenodd}.abccls-2{fill:#fff} .abfcls-1{fill:none}…" at bounding box center [458, 185] width 916 height 371
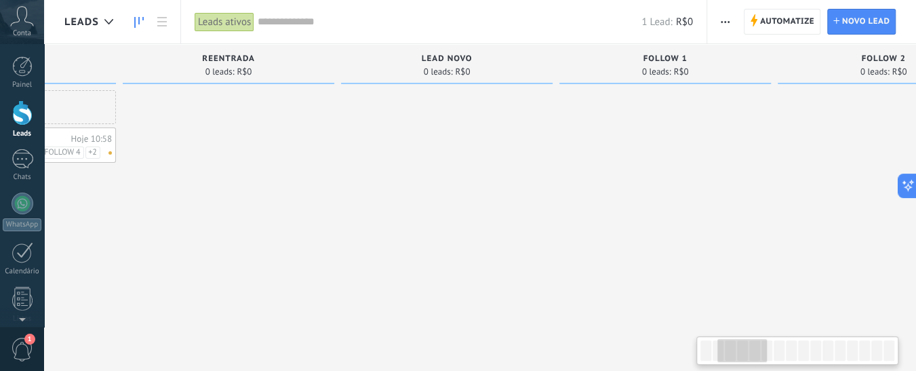
scroll to position [0, 8]
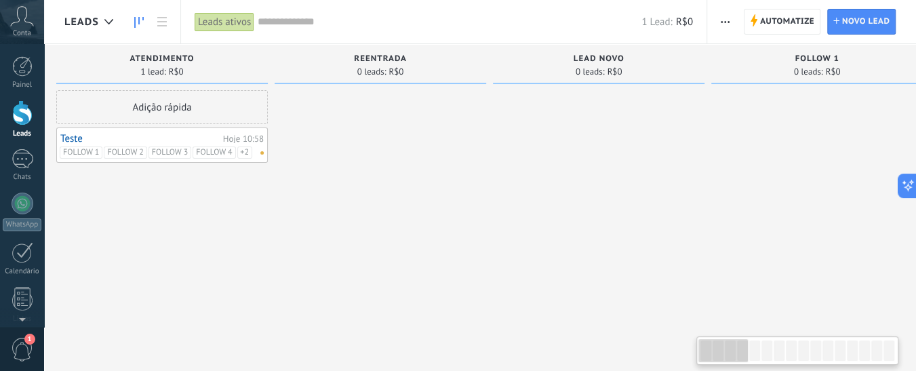
drag, startPoint x: 834, startPoint y: 358, endPoint x: 584, endPoint y: 387, distance: 251.1
click at [584, 371] on html ".abccls-1,.abccls-2{fill-rule:evenodd}.abccls-2{fill:#fff} .abfcls-1{fill:none}…" at bounding box center [458, 185] width 916 height 371
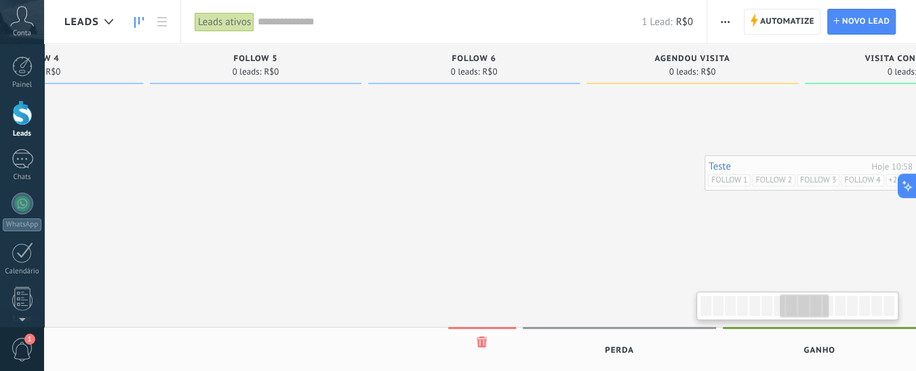
scroll to position [0, 1489]
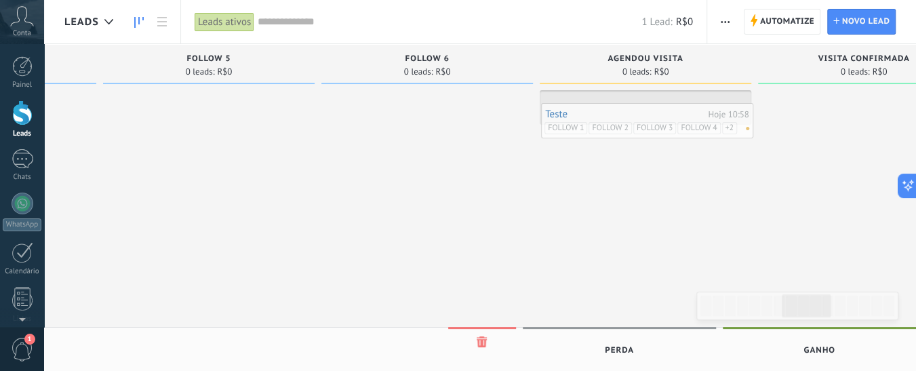
drag, startPoint x: 148, startPoint y: 136, endPoint x: 632, endPoint y: 110, distance: 485.3
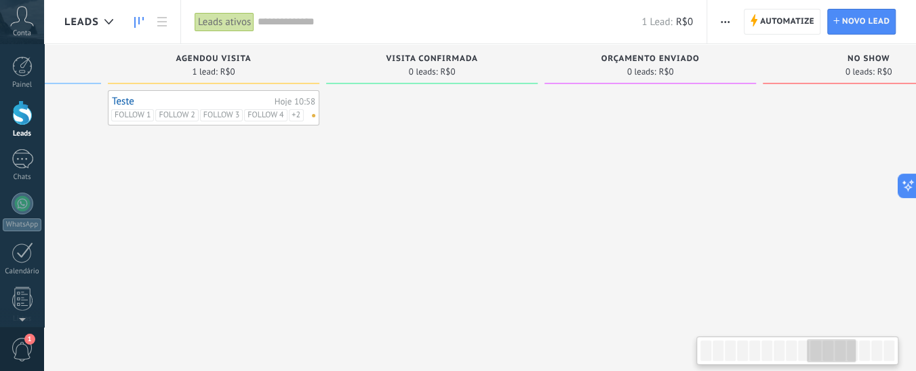
scroll to position [0, 1883]
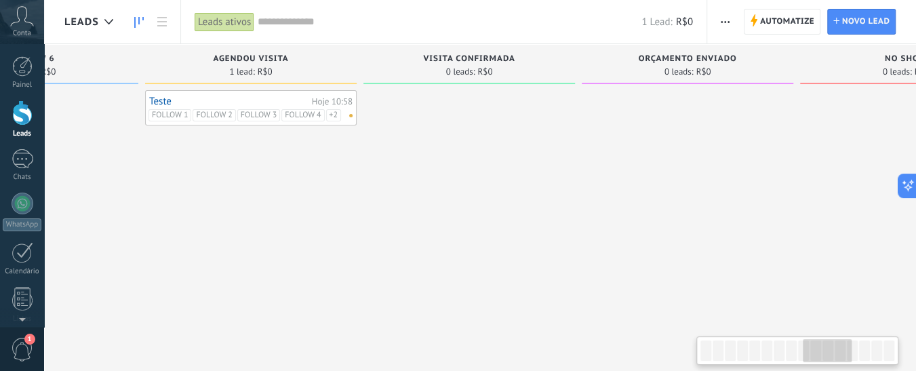
drag, startPoint x: 817, startPoint y: 352, endPoint x: 838, endPoint y: 352, distance: 21.0
click at [838, 352] on div at bounding box center [826, 350] width 49 height 23
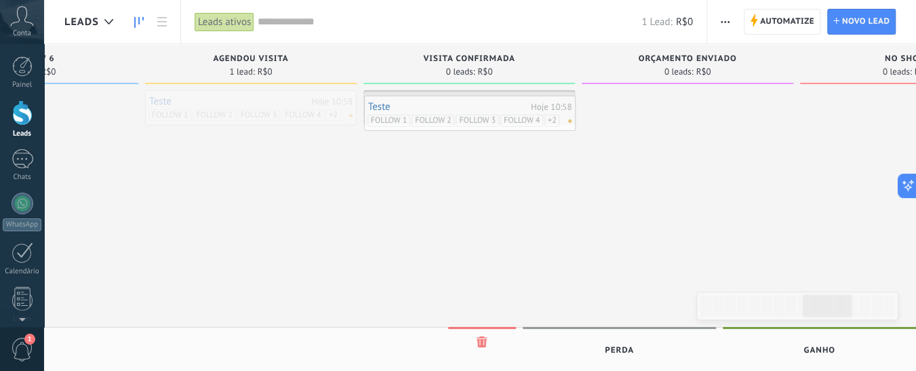
drag, startPoint x: 258, startPoint y: 102, endPoint x: 478, endPoint y: 106, distance: 220.3
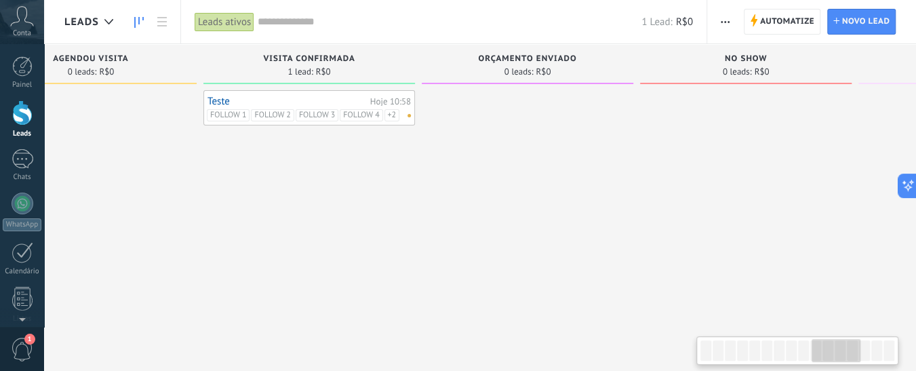
click at [819, 353] on div at bounding box center [835, 350] width 49 height 23
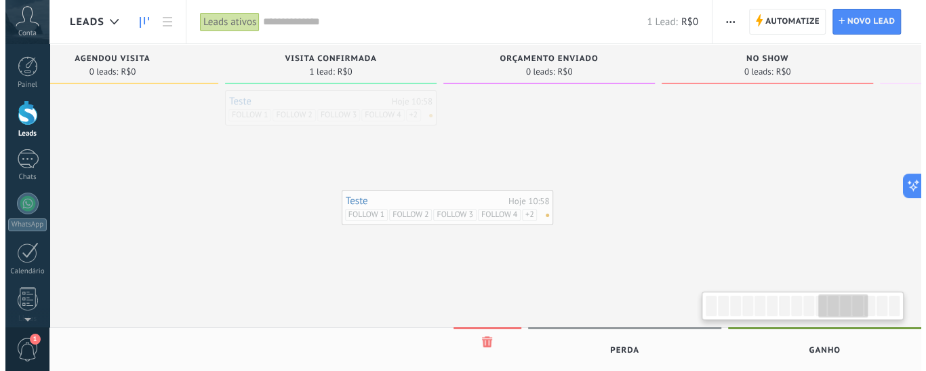
scroll to position [0, 2034]
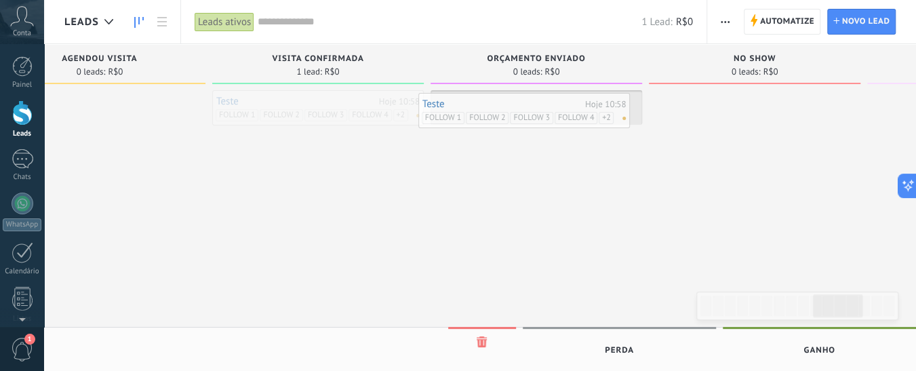
drag, startPoint x: 300, startPoint y: 98, endPoint x: 490, endPoint y: 100, distance: 190.4
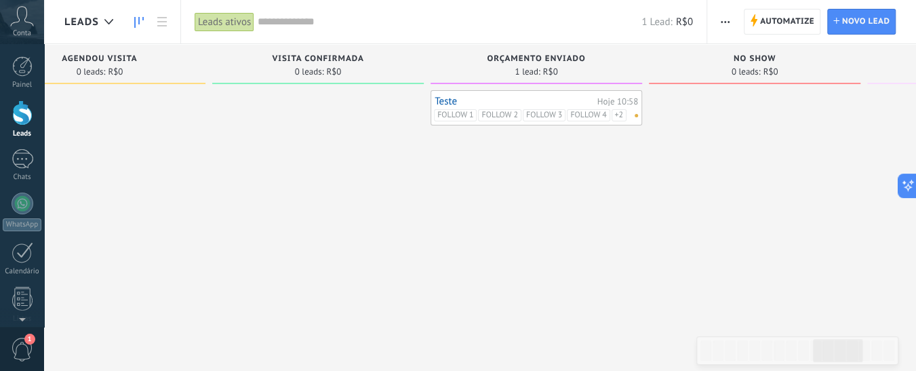
click at [479, 97] on link "Teste" at bounding box center [513, 102] width 159 height 12
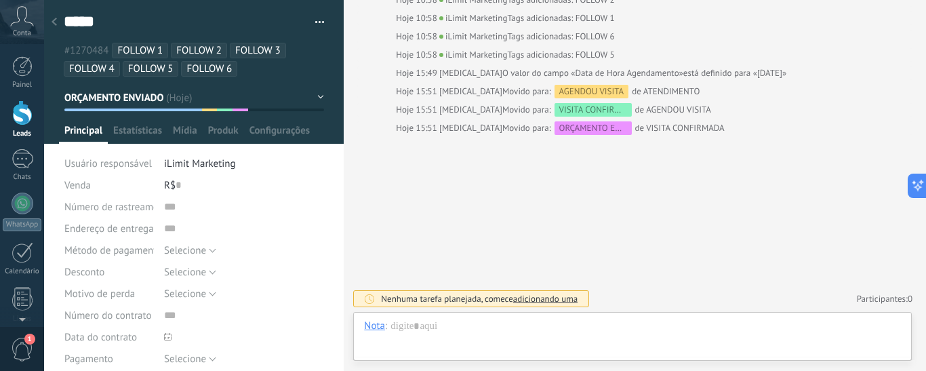
click at [52, 19] on icon at bounding box center [54, 22] width 5 height 8
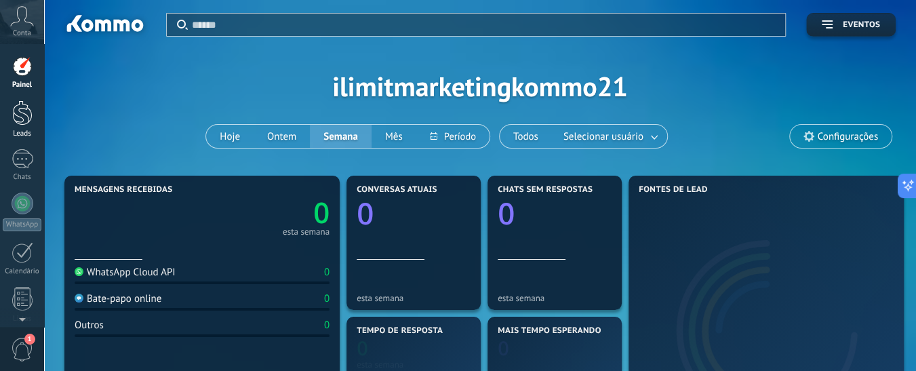
click at [14, 110] on div at bounding box center [22, 112] width 20 height 25
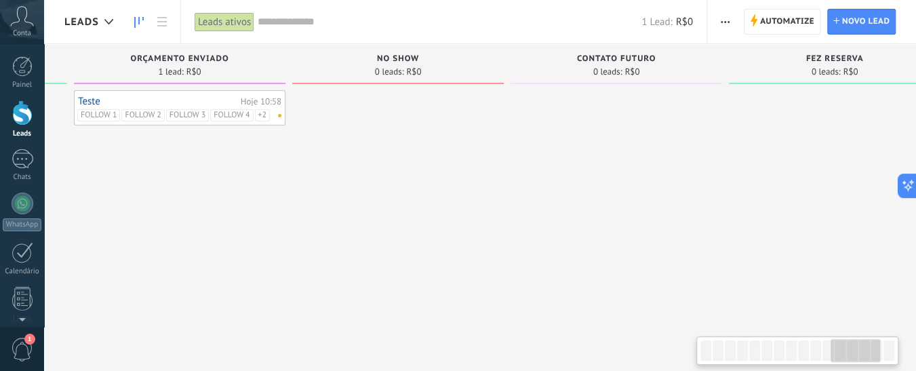
scroll to position [0, 2403]
drag, startPoint x: 730, startPoint y: 356, endPoint x: 862, endPoint y: 358, distance: 132.2
click at [862, 358] on div at bounding box center [855, 350] width 49 height 23
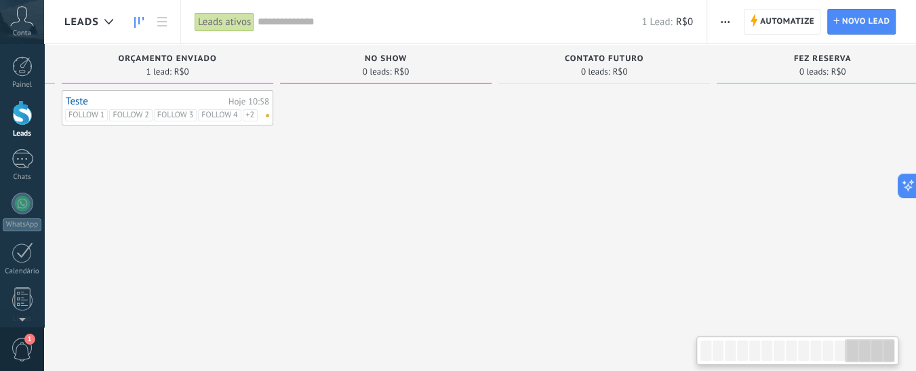
scroll to position [0, 2654]
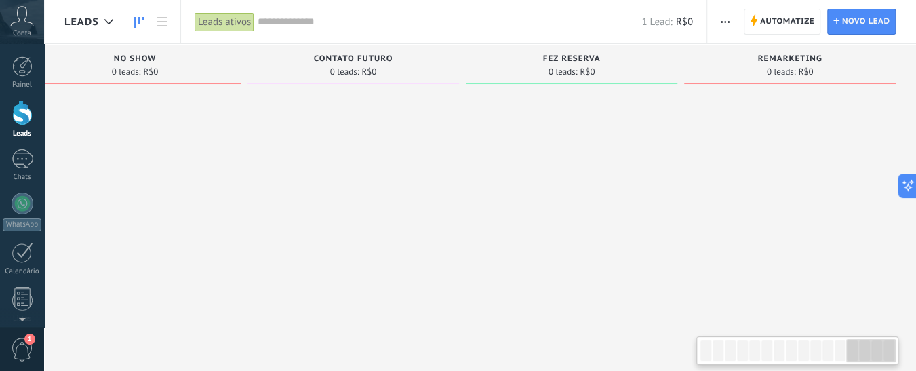
drag, startPoint x: 852, startPoint y: 344, endPoint x: 876, endPoint y: 344, distance: 24.4
click at [876, 344] on div at bounding box center [870, 350] width 49 height 23
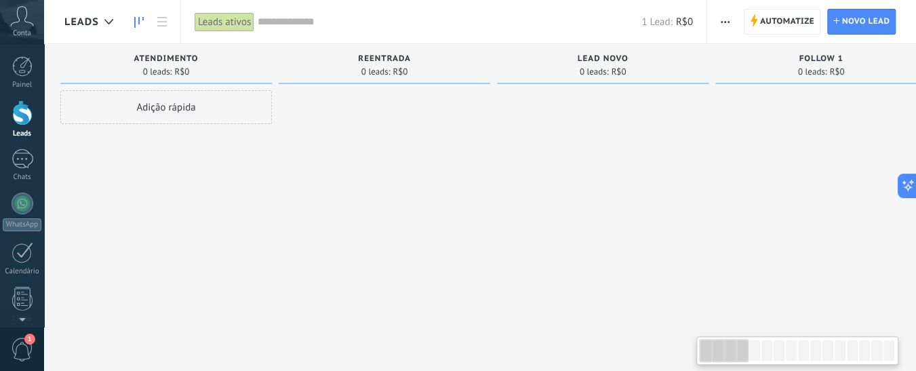
scroll to position [0, 8]
drag, startPoint x: 874, startPoint y: 349, endPoint x: 706, endPoint y: 352, distance: 167.4
click at [706, 352] on div at bounding box center [722, 350] width 49 height 23
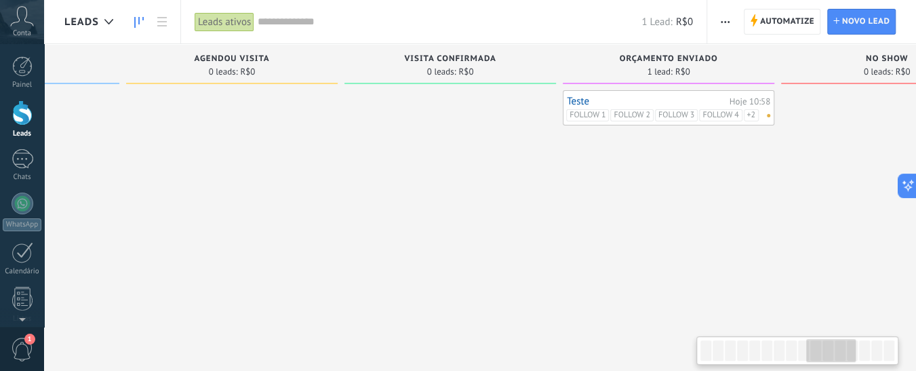
scroll to position [0, 1952]
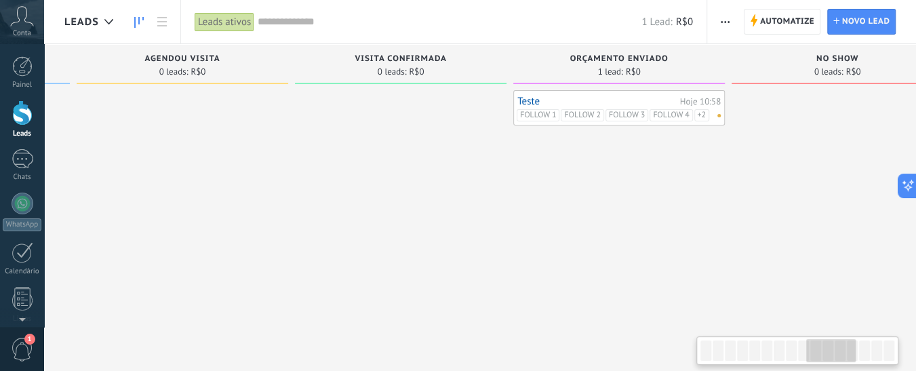
drag, startPoint x: 730, startPoint y: 361, endPoint x: 838, endPoint y: 362, distance: 107.8
click at [838, 362] on div at bounding box center [830, 350] width 49 height 23
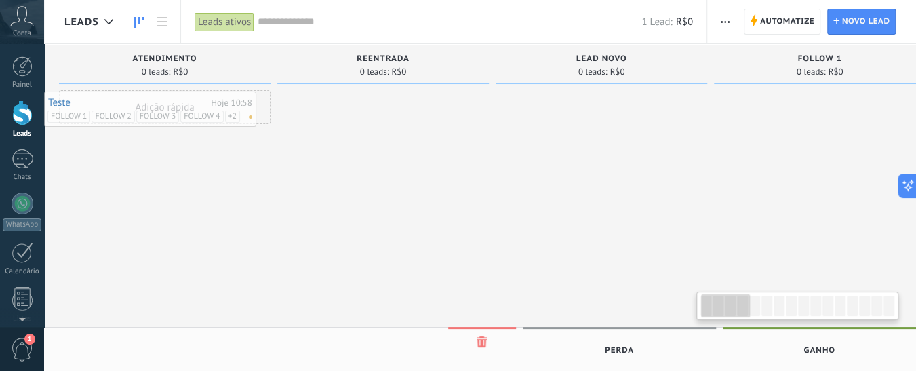
scroll to position [0, 0]
drag, startPoint x: 597, startPoint y: 98, endPoint x: 182, endPoint y: 98, distance: 415.4
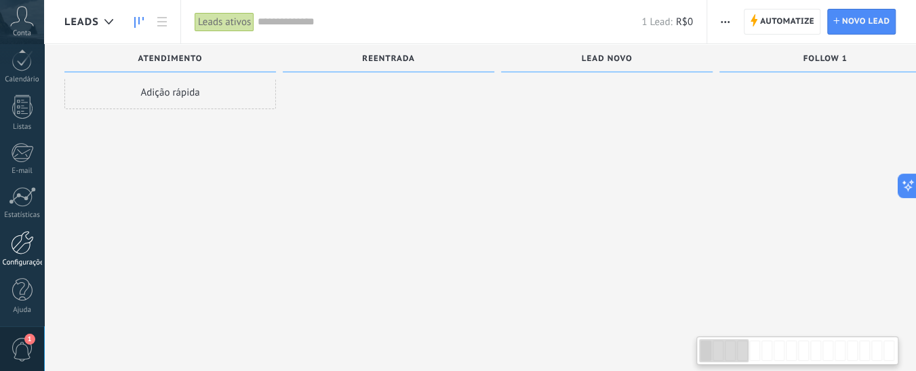
scroll to position [23, 0]
click at [14, 236] on div at bounding box center [22, 242] width 23 height 24
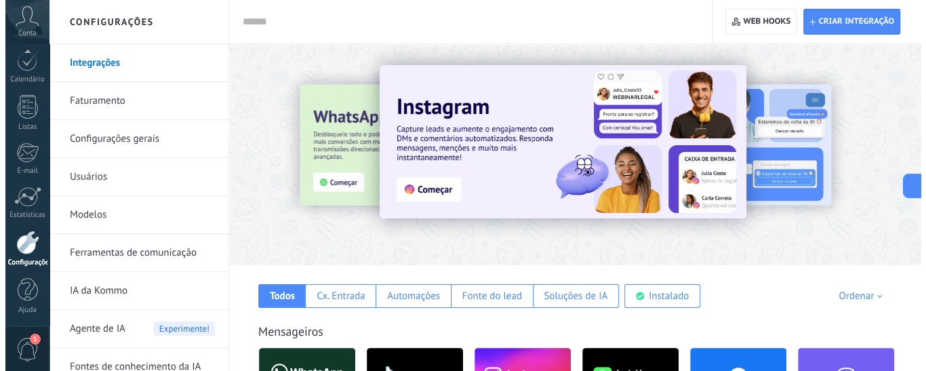
scroll to position [12, 0]
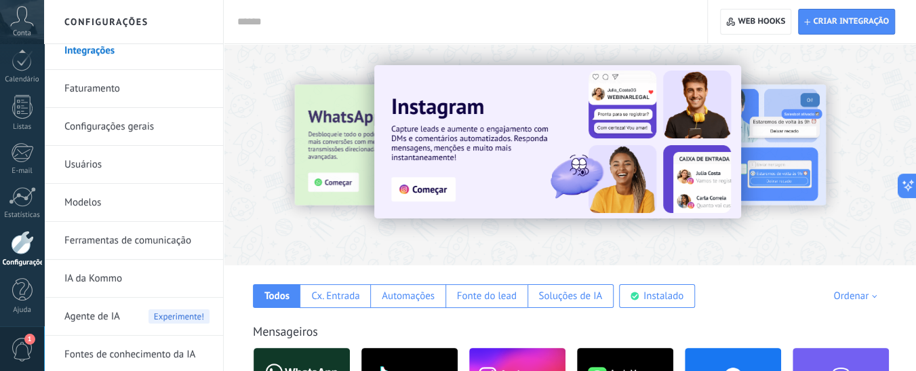
click at [153, 242] on link "Ferramentas de comunicação" at bounding box center [136, 241] width 145 height 38
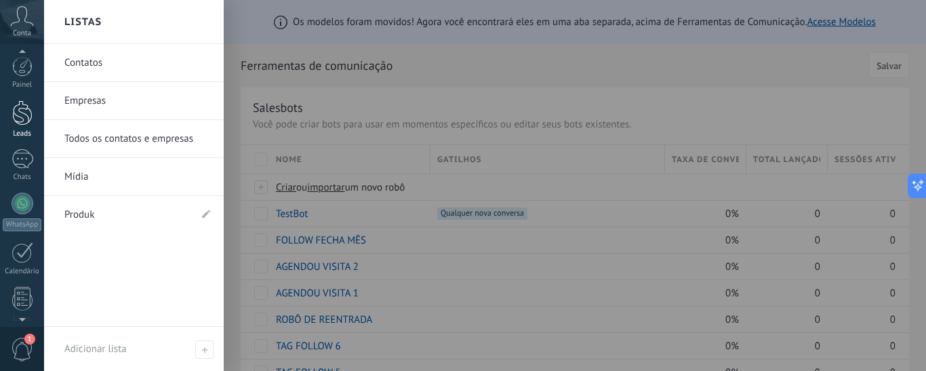
click at [22, 120] on div at bounding box center [22, 112] width 20 height 25
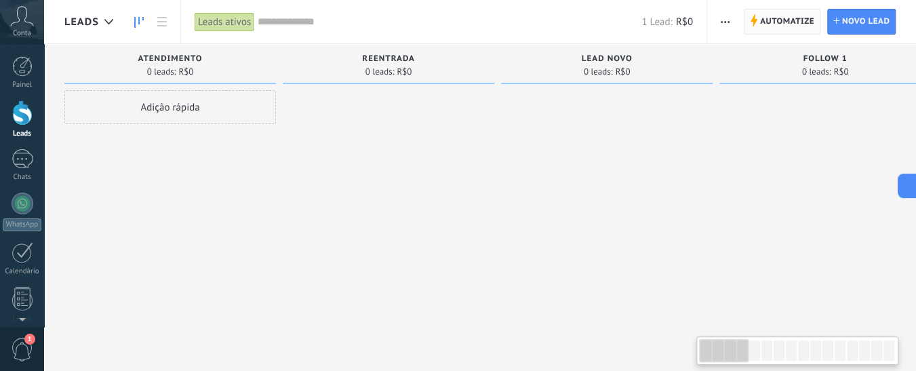
click at [769, 22] on span "Automatize" at bounding box center [787, 21] width 54 height 24
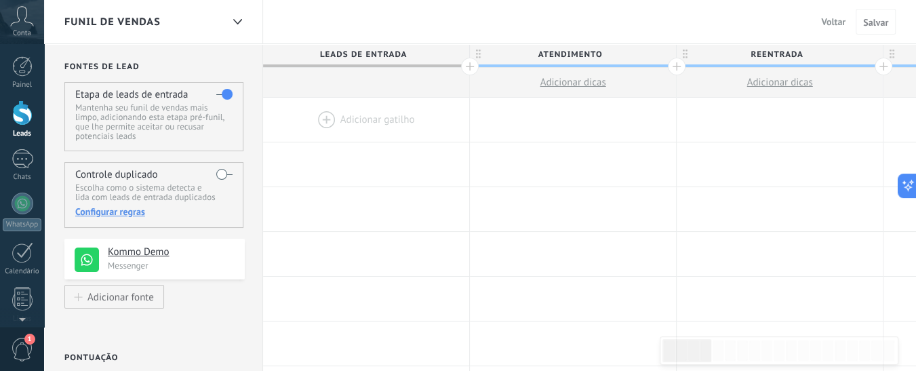
click at [145, 261] on p "Messenger" at bounding box center [172, 266] width 129 height 12
click at [162, 249] on h4 "Kommo Demo" at bounding box center [171, 252] width 127 height 14
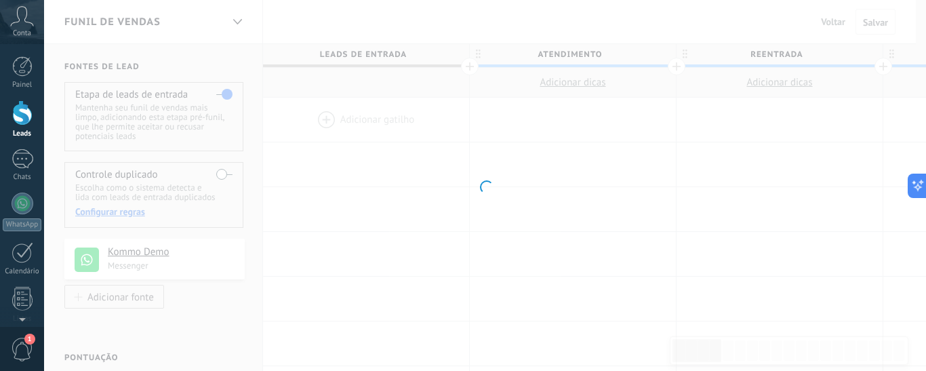
drag, startPoint x: 125, startPoint y: 298, endPoint x: 741, endPoint y: 265, distance: 617.6
click at [741, 265] on div at bounding box center [485, 185] width 882 height 371
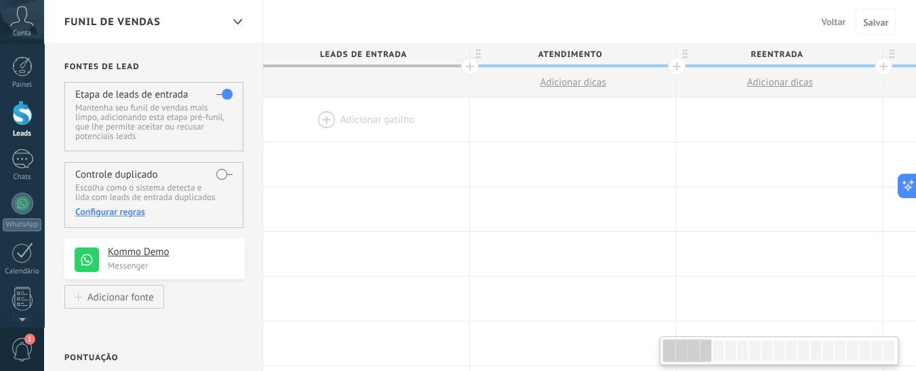
click at [152, 251] on h4 "Kommo Demo" at bounding box center [171, 252] width 127 height 14
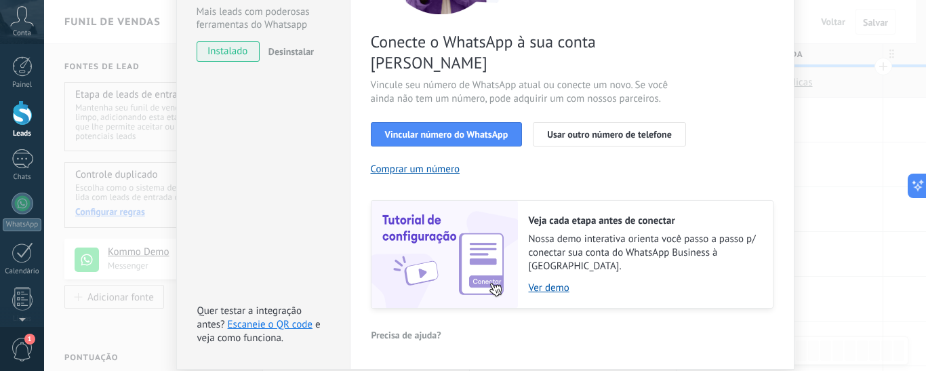
scroll to position [68, 0]
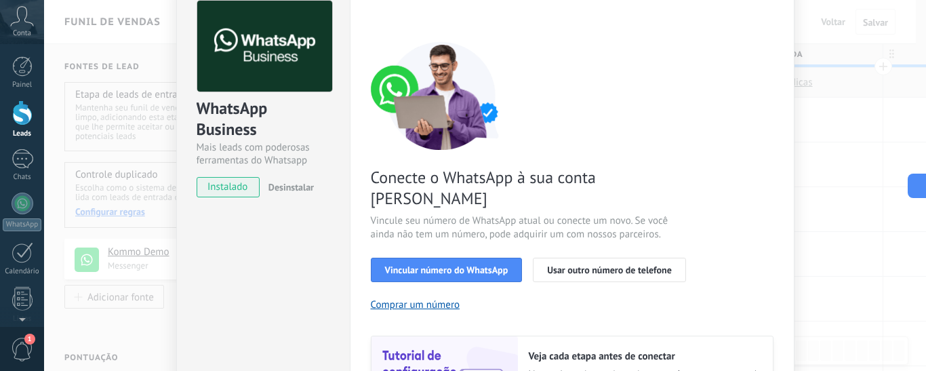
click at [300, 186] on span "Desinstalar" at bounding box center [290, 187] width 45 height 12
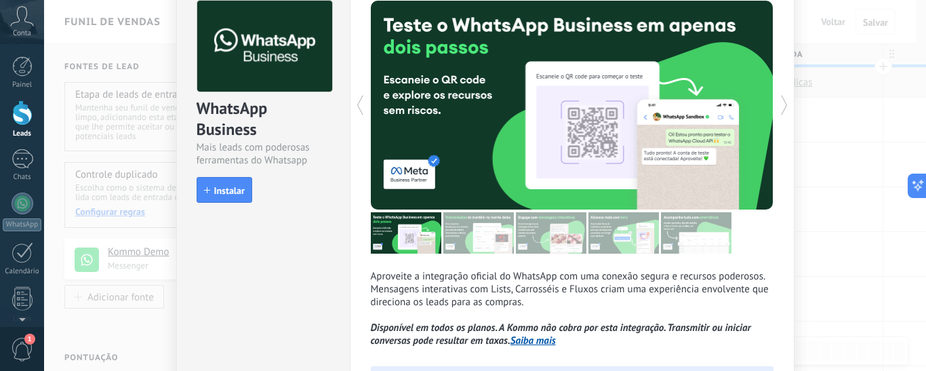
click at [885, 167] on div "WhatsApp Business Mais leads com poderosas ferramentas do Whatsapp install Inst…" at bounding box center [485, 185] width 882 height 371
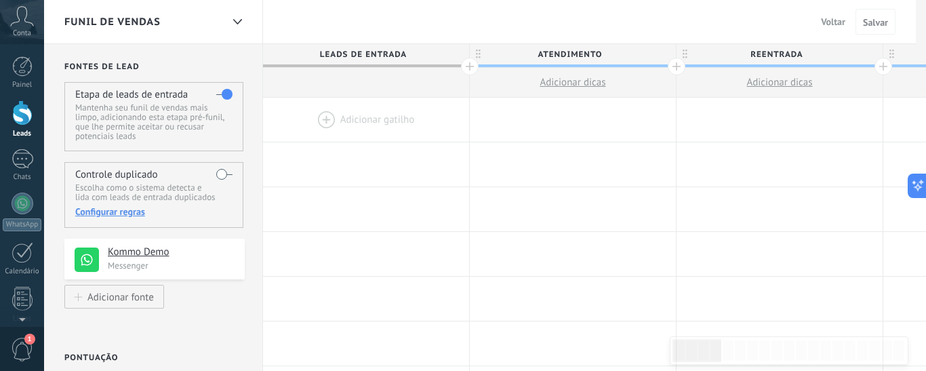
scroll to position [0, 0]
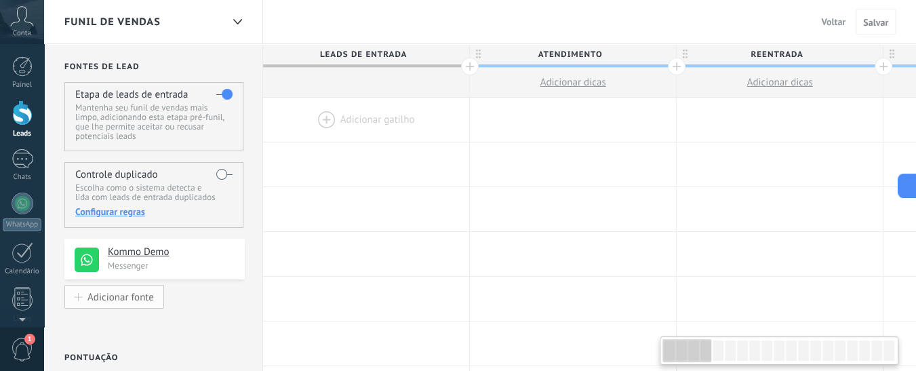
click at [89, 300] on div "Adicionar fonte" at bounding box center [120, 297] width 66 height 12
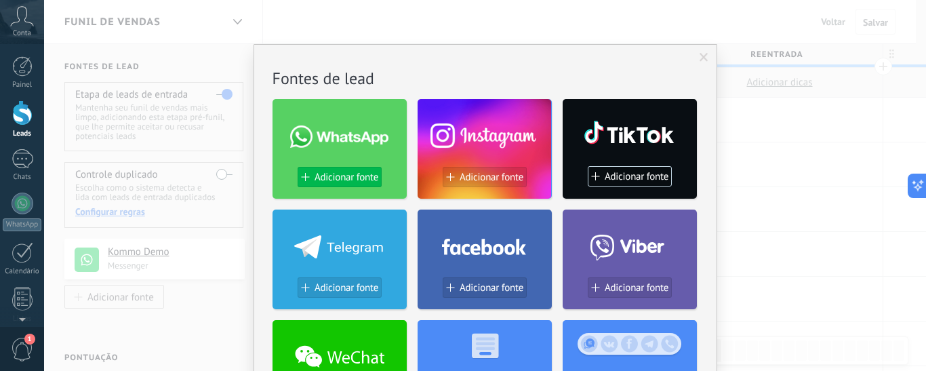
click at [329, 175] on span "Adicionar fonte" at bounding box center [346, 177] width 64 height 12
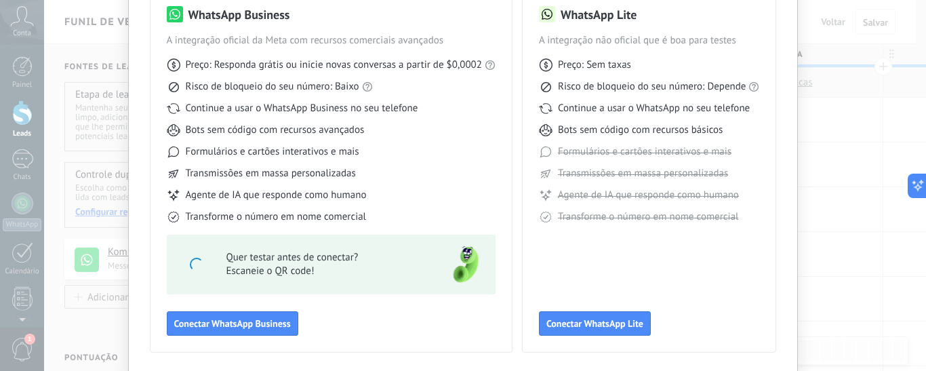
scroll to position [136, 0]
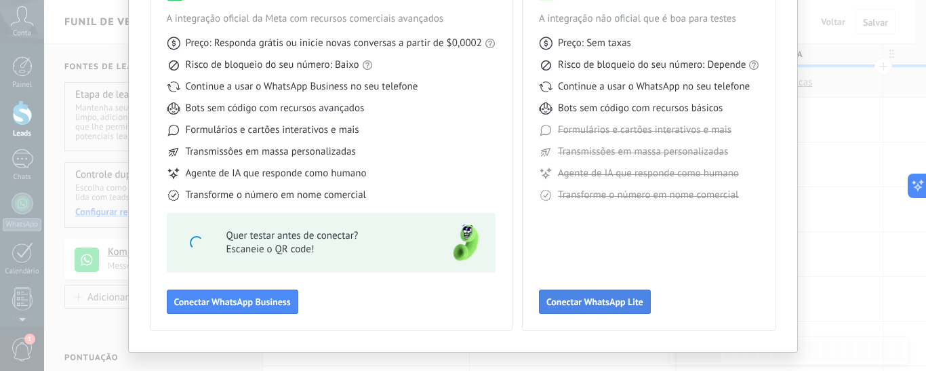
click at [611, 306] on span "Conectar WhatsApp Lite" at bounding box center [594, 301] width 97 height 9
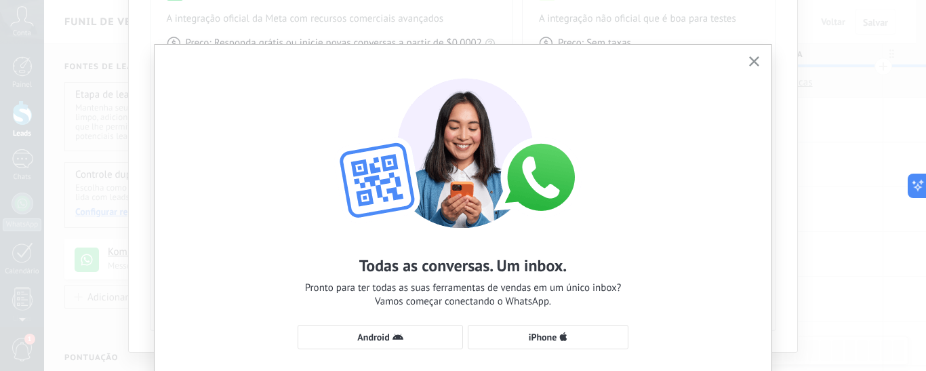
scroll to position [68, 0]
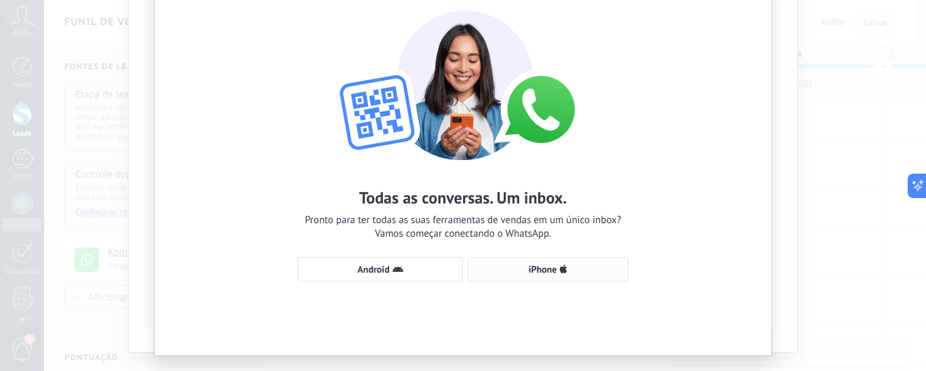
click at [534, 274] on span "iPhone" at bounding box center [543, 268] width 28 height 9
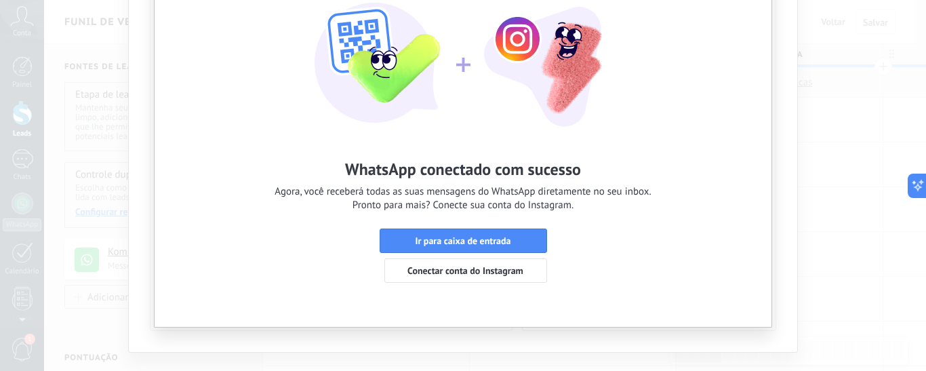
scroll to position [0, 0]
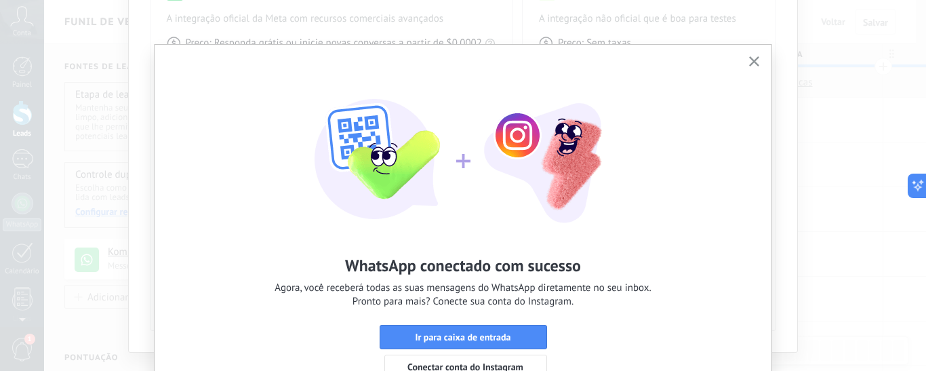
click at [750, 58] on icon "button" at bounding box center [754, 61] width 10 height 10
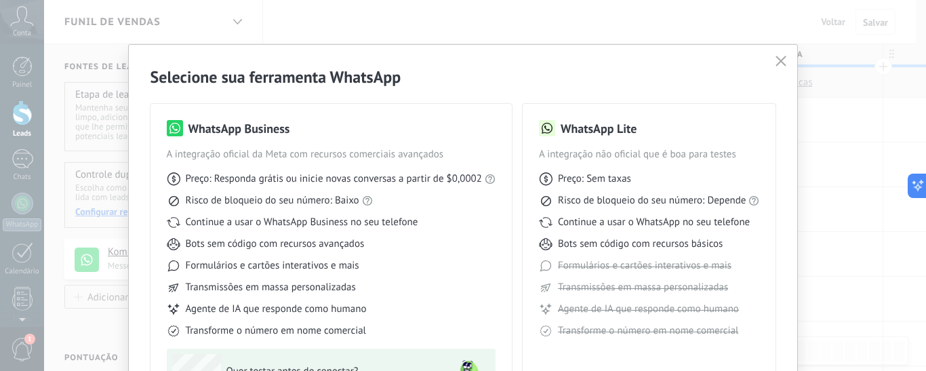
click at [780, 62] on use "button" at bounding box center [781, 61] width 10 height 10
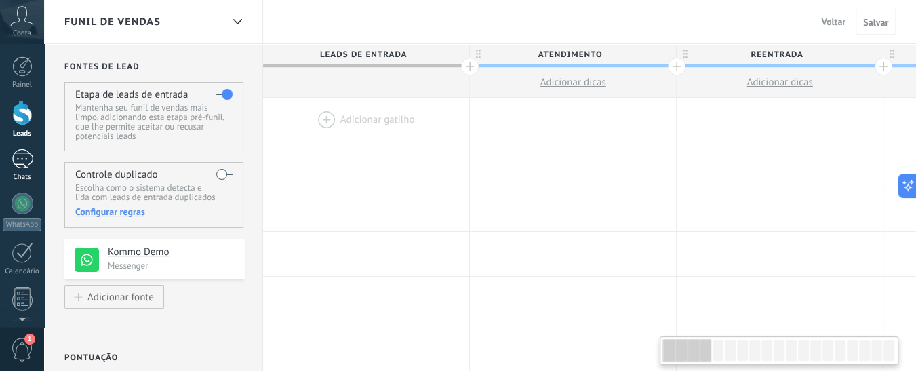
click at [3, 164] on link "Chats" at bounding box center [22, 165] width 44 height 33
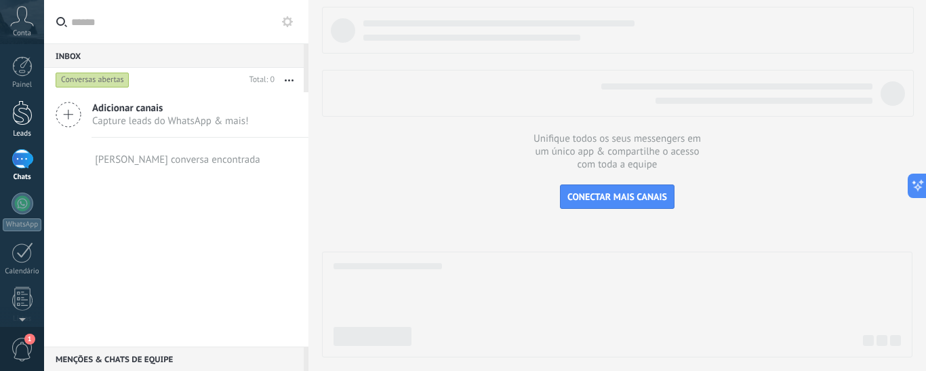
click at [13, 115] on div at bounding box center [22, 112] width 20 height 25
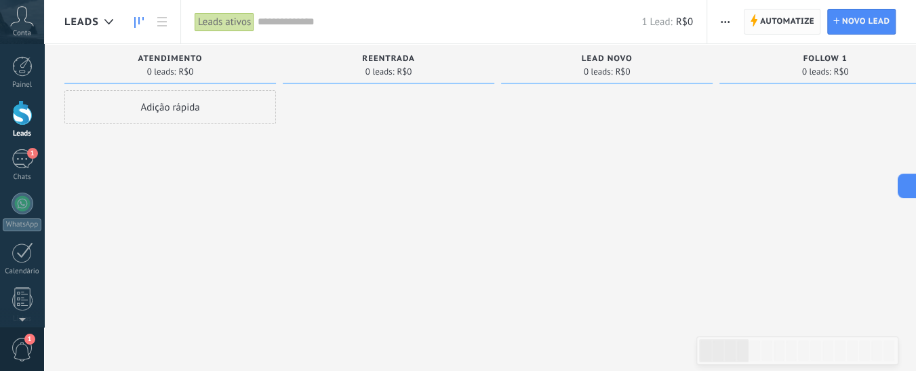
click at [762, 22] on span "Automatize" at bounding box center [787, 21] width 54 height 24
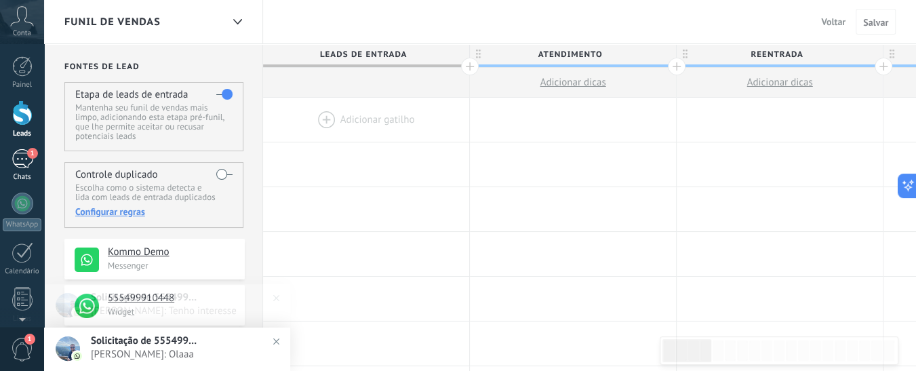
click at [20, 161] on div "1" at bounding box center [23, 159] width 22 height 20
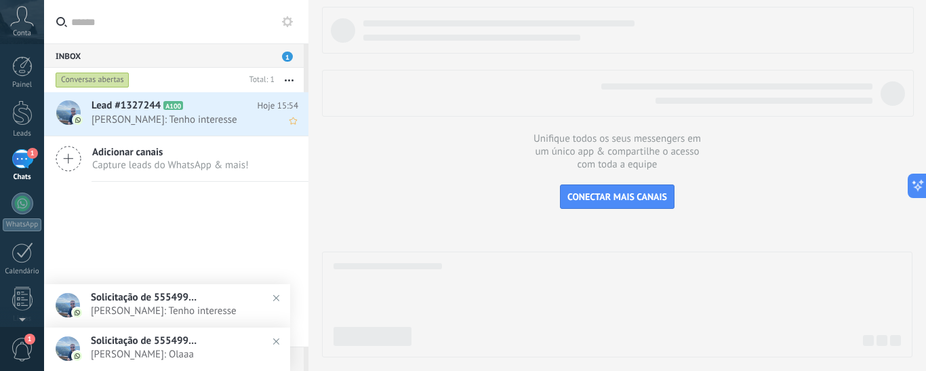
click at [205, 119] on span "[PERSON_NAME]: Tenho interesse" at bounding box center [181, 119] width 181 height 13
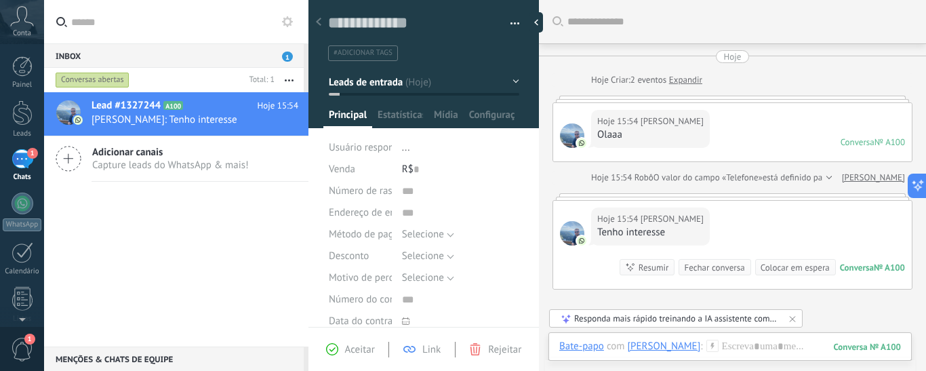
click at [348, 346] on span "Aceitar" at bounding box center [360, 349] width 30 height 13
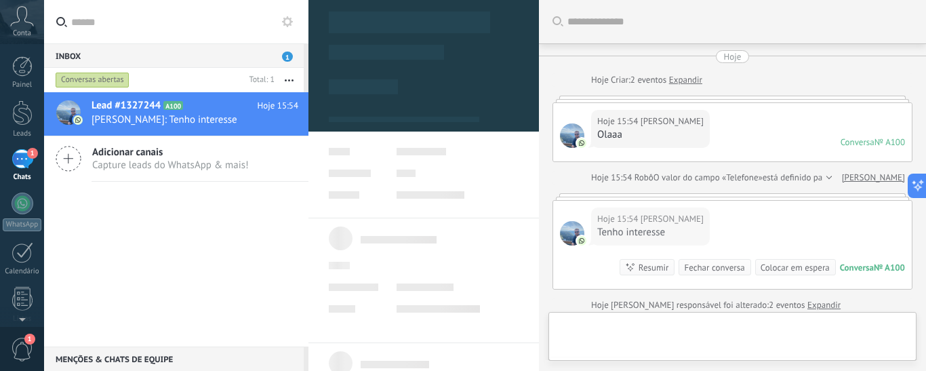
type textarea "**********"
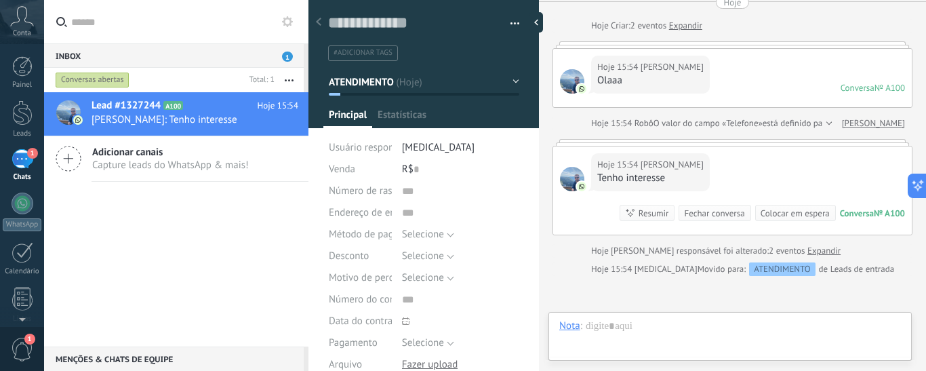
scroll to position [20, 0]
click at [704, 343] on div at bounding box center [730, 339] width 342 height 41
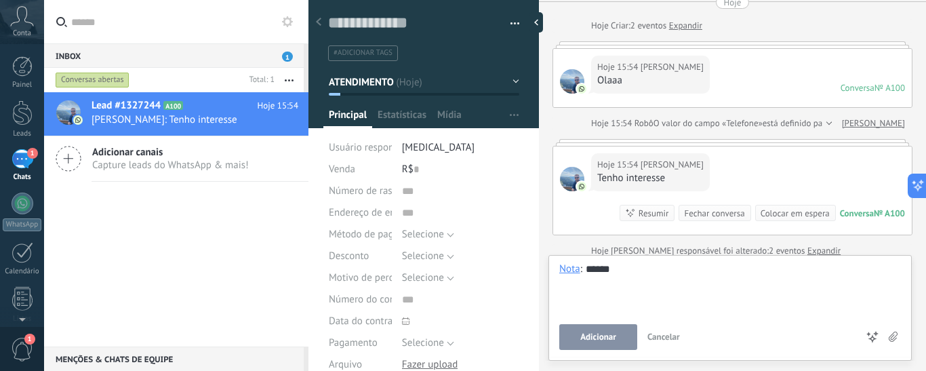
click at [600, 346] on button "Adicionar" at bounding box center [598, 337] width 78 height 26
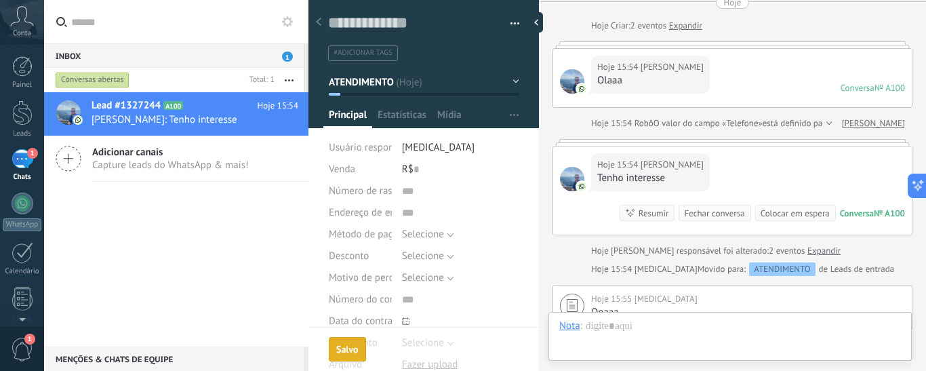
scroll to position [247, 0]
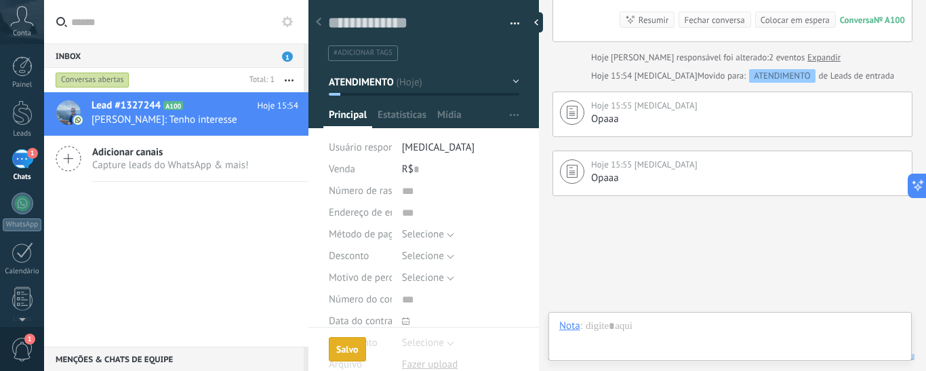
drag, startPoint x: 636, startPoint y: 279, endPoint x: 640, endPoint y: 326, distance: 46.9
click at [640, 326] on div "Buscar Carregar mais Hoje Hoje Criar: 2 eventos Expandir Hoje 15:54 [PERSON_NAM…" at bounding box center [732, 185] width 387 height 371
click at [640, 326] on div at bounding box center [730, 339] width 342 height 41
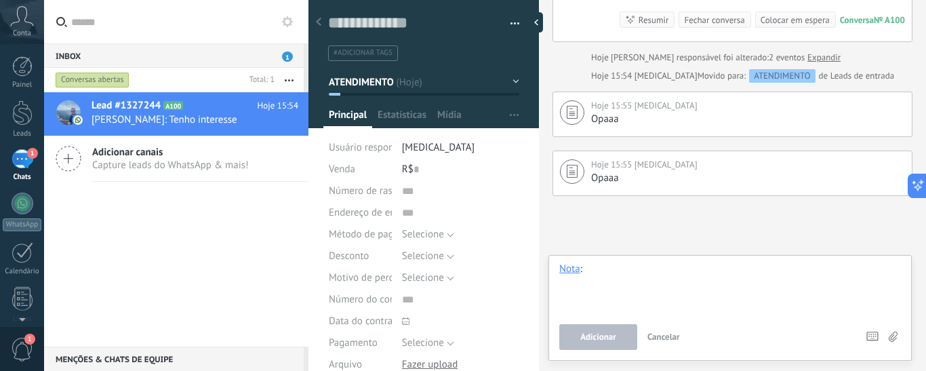
click at [632, 270] on div at bounding box center [730, 288] width 342 height 52
click at [586, 341] on span "Adicionar" at bounding box center [598, 336] width 36 height 9
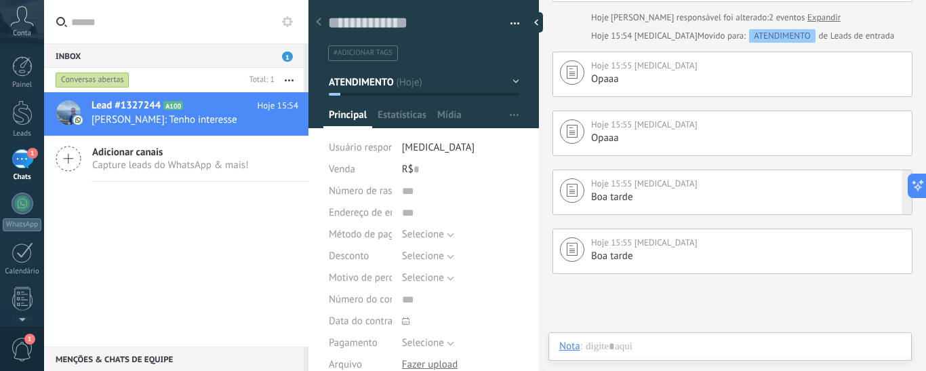
scroll to position [220, 0]
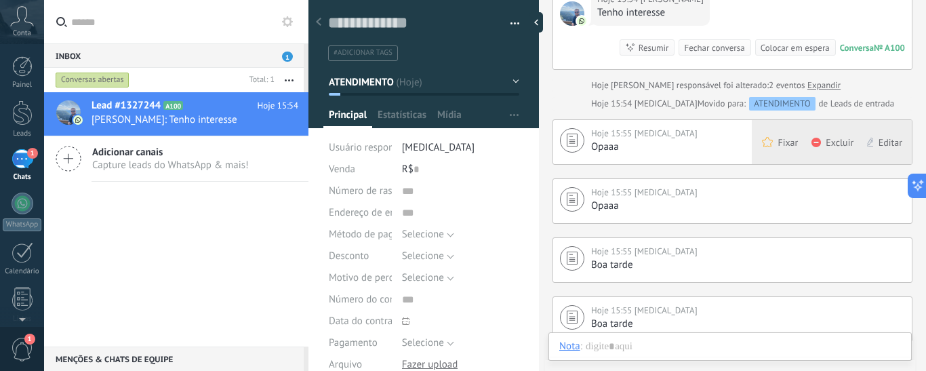
click at [825, 138] on span "Excluir" at bounding box center [839, 143] width 28 height 14
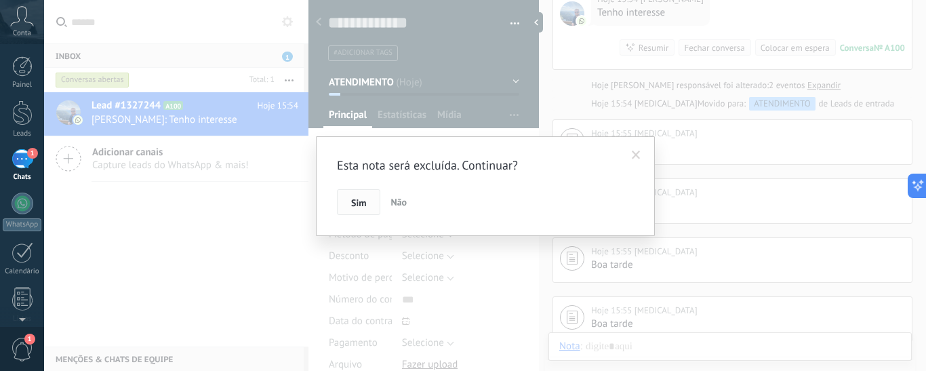
click at [353, 203] on span "Sim" at bounding box center [358, 202] width 15 height 9
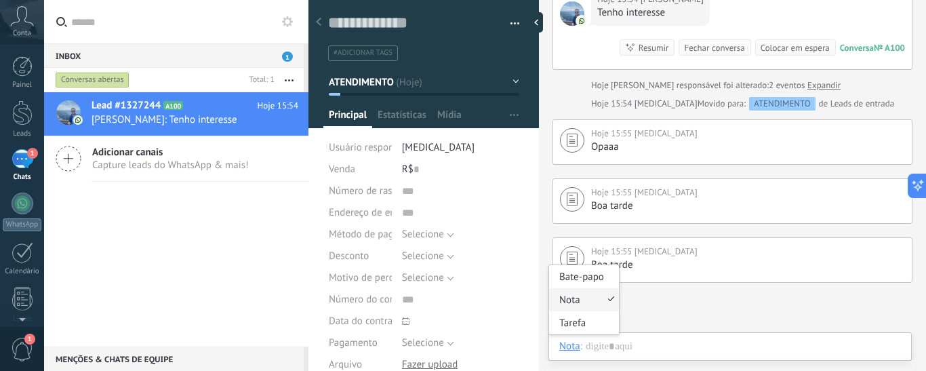
click at [568, 348] on div "Nota" at bounding box center [569, 346] width 21 height 12
click at [581, 281] on div "Bate-papo" at bounding box center [584, 276] width 70 height 23
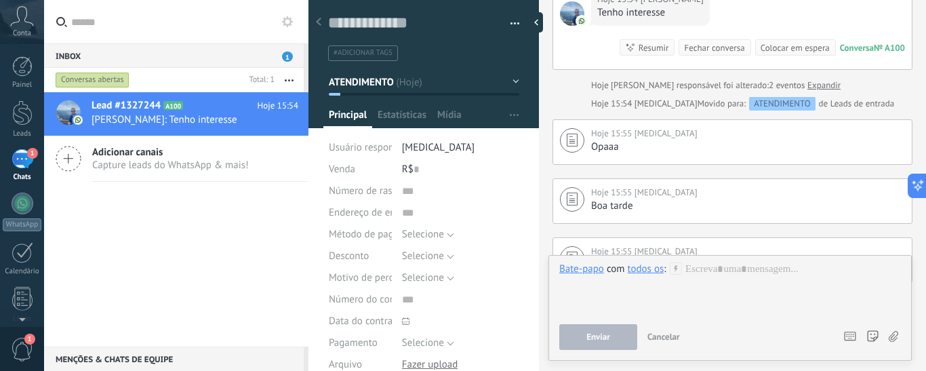
click at [691, 269] on div at bounding box center [730, 288] width 342 height 52
click at [697, 271] on div at bounding box center [730, 288] width 342 height 52
click at [618, 341] on button "Enviar" at bounding box center [598, 337] width 78 height 26
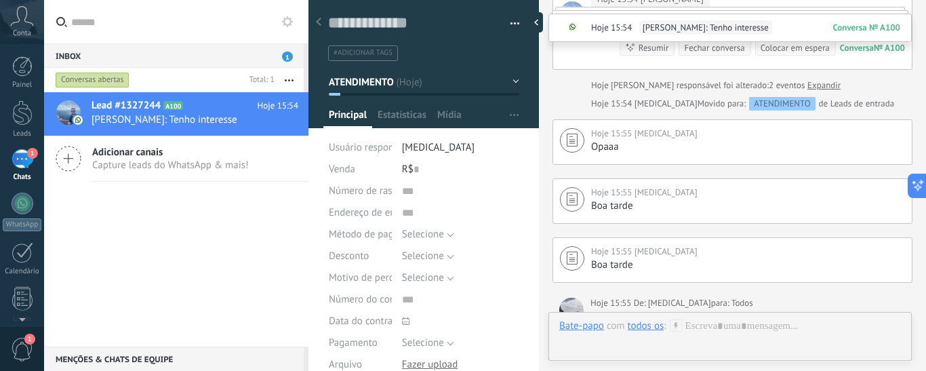
scroll to position [405, 0]
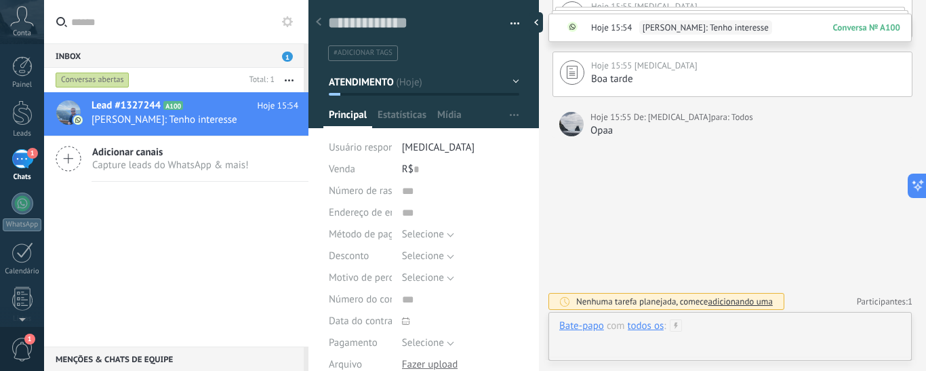
click at [808, 331] on div at bounding box center [730, 339] width 342 height 41
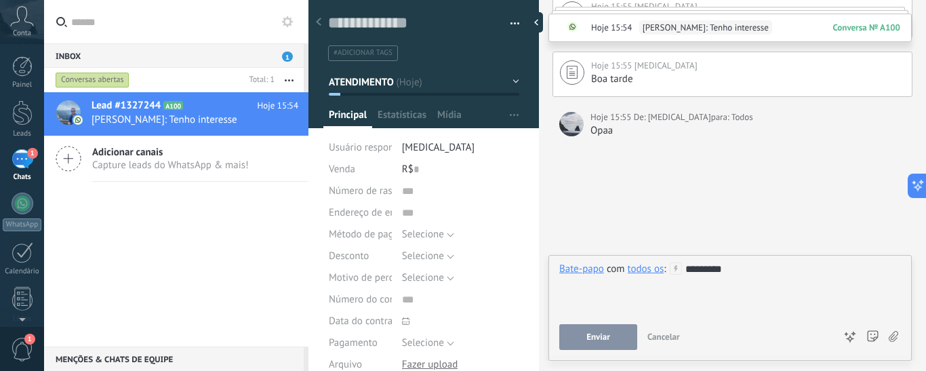
click at [579, 335] on button "Enviar" at bounding box center [598, 337] width 78 height 26
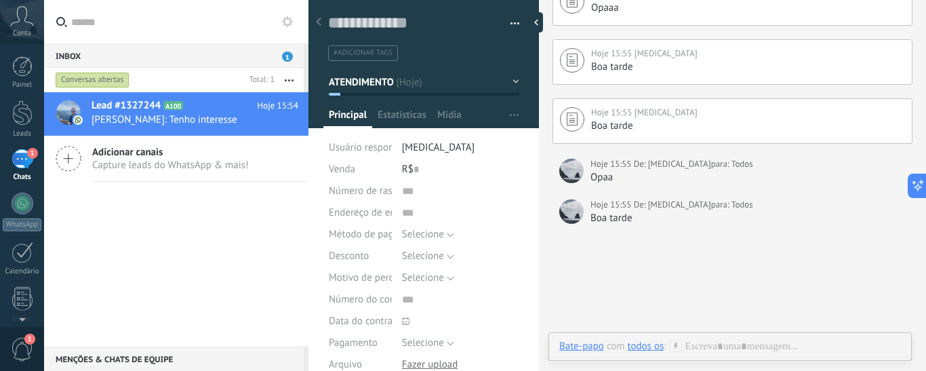
scroll to position [378, 0]
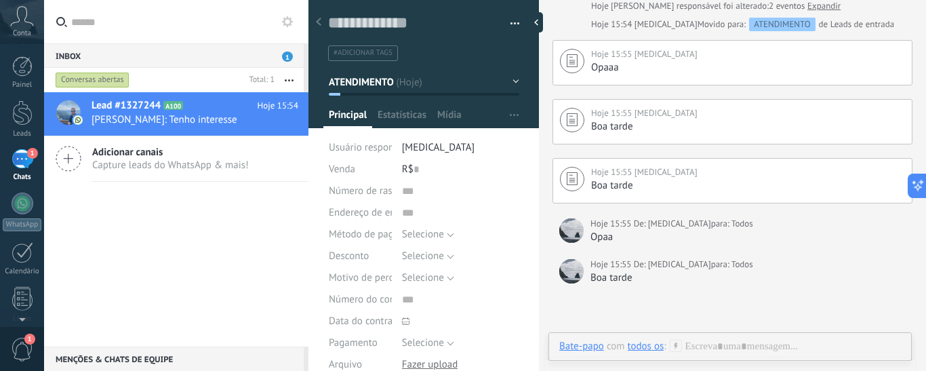
scroll to position [310, 0]
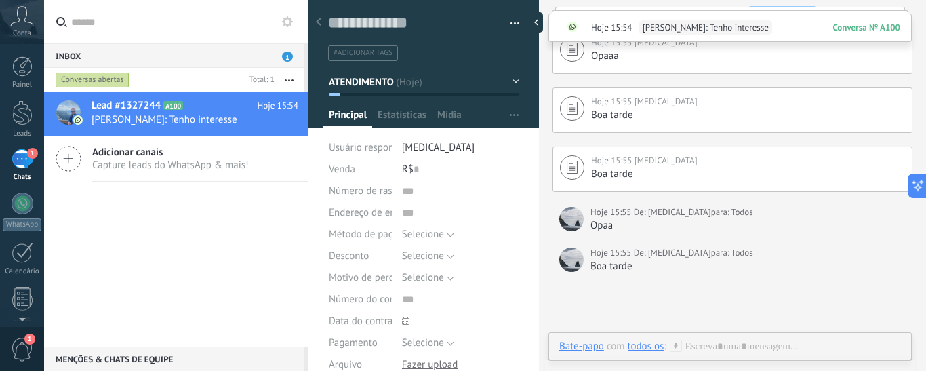
click at [375, 81] on span "ATENDIMENTO" at bounding box center [361, 81] width 65 height 13
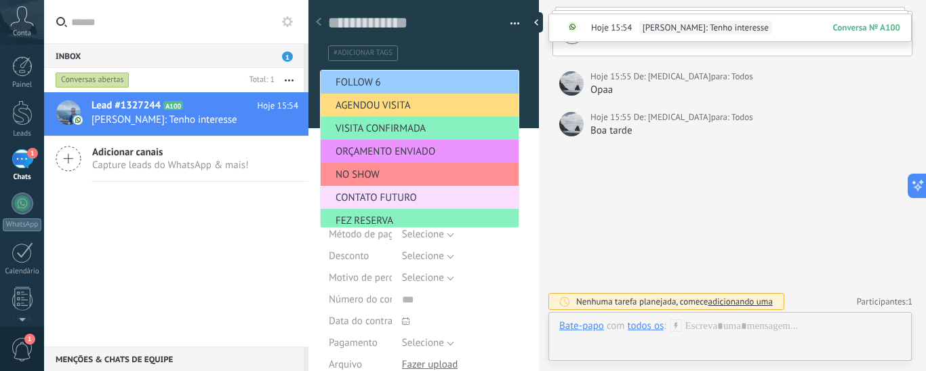
scroll to position [0, 0]
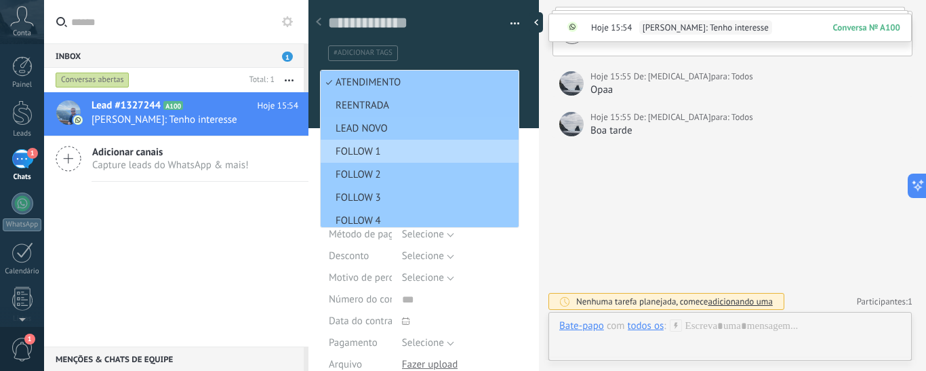
click at [386, 152] on span "FOLLOW 1" at bounding box center [418, 151] width 194 height 13
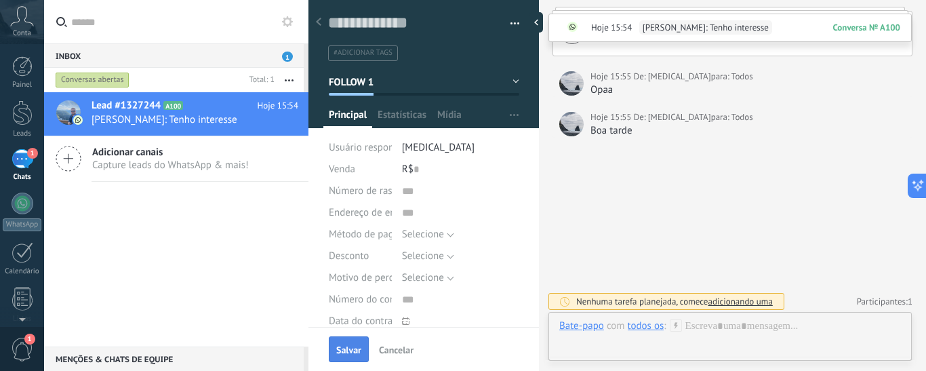
click at [350, 349] on span "Salvar" at bounding box center [348, 349] width 25 height 9
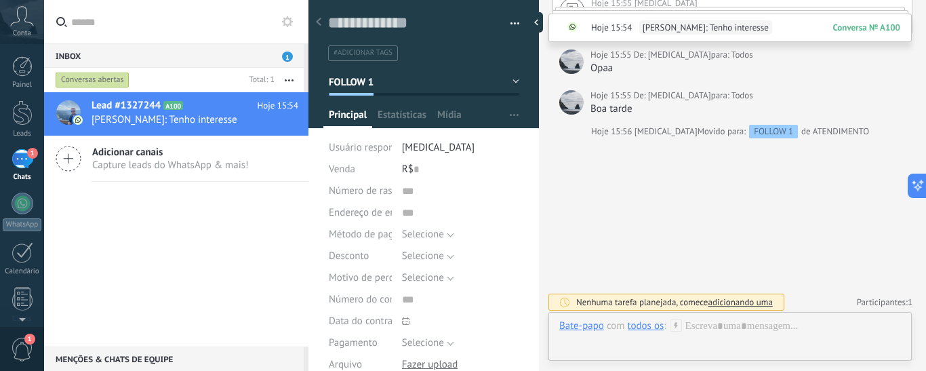
drag, startPoint x: 16, startPoint y: 117, endPoint x: 335, endPoint y: 213, distance: 334.0
click at [16, 117] on div at bounding box center [22, 112] width 20 height 25
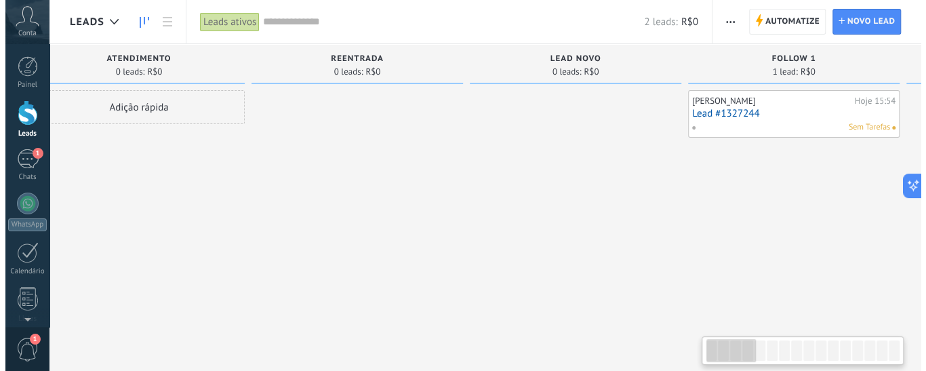
scroll to position [0, 24]
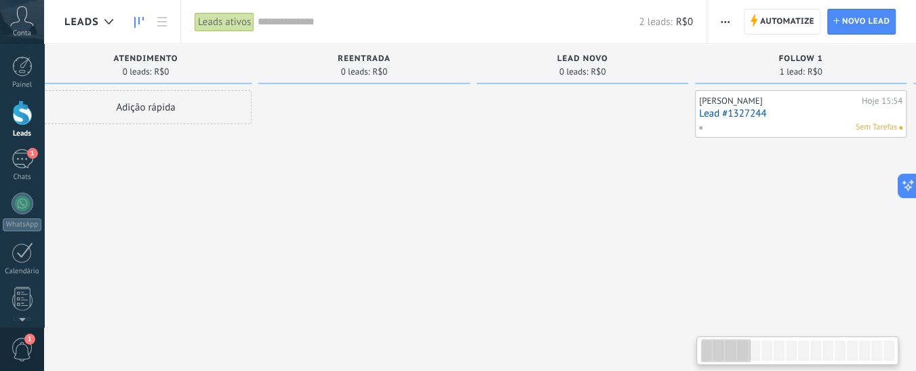
click at [729, 364] on div at bounding box center [797, 350] width 202 height 28
click at [29, 165] on div "1" at bounding box center [23, 159] width 22 height 20
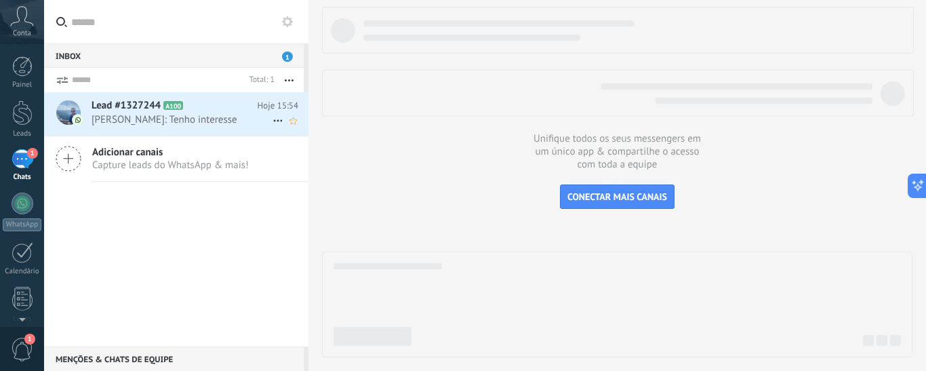
click at [202, 122] on span "[PERSON_NAME]: Tenho interesse" at bounding box center [181, 119] width 181 height 13
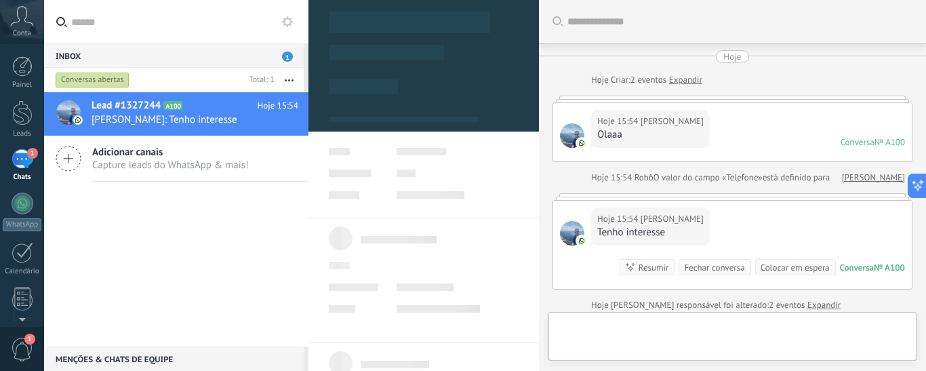
type textarea "**********"
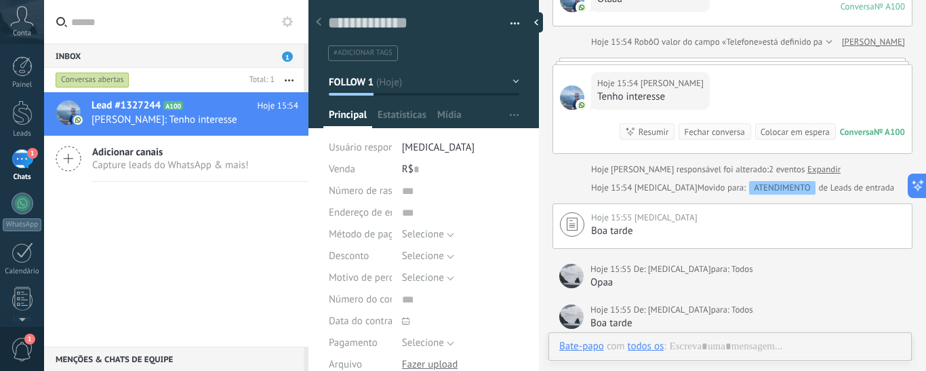
scroll to position [258, 0]
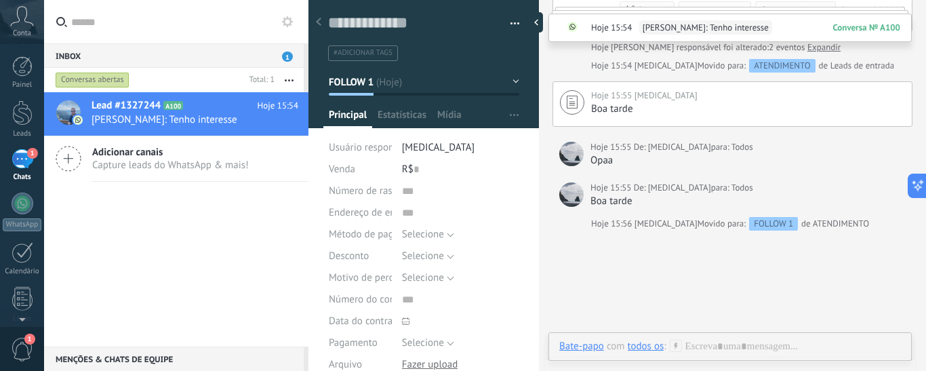
click at [641, 344] on div "todos os" at bounding box center [646, 346] width 37 height 12
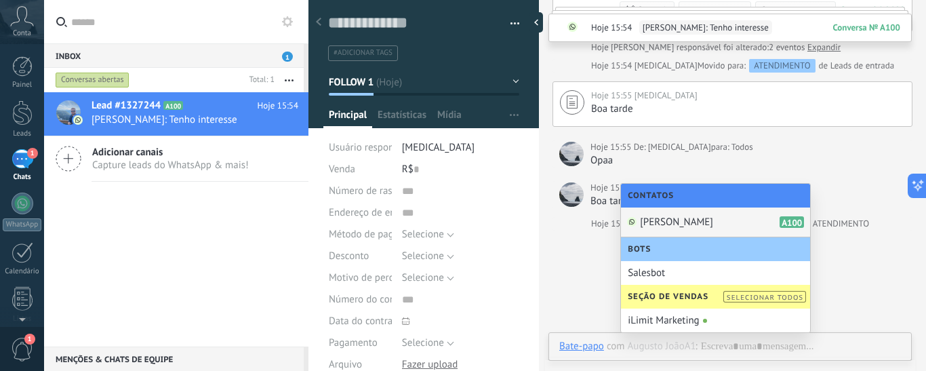
click at [672, 218] on span "[PERSON_NAME]" at bounding box center [676, 221] width 73 height 13
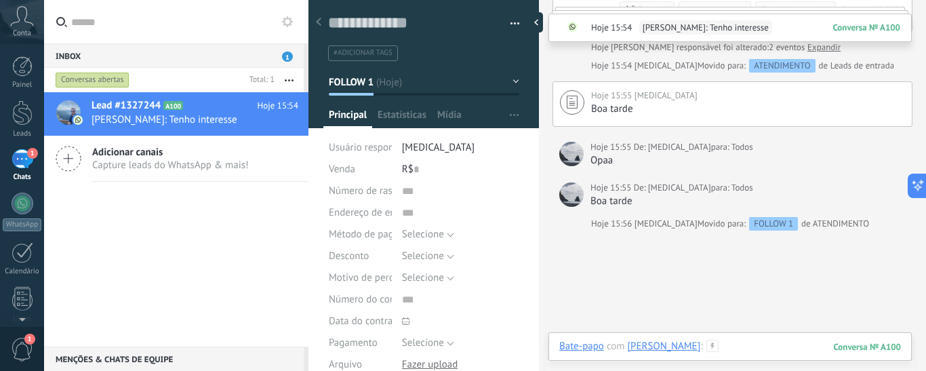
click at [722, 346] on div at bounding box center [730, 360] width 342 height 41
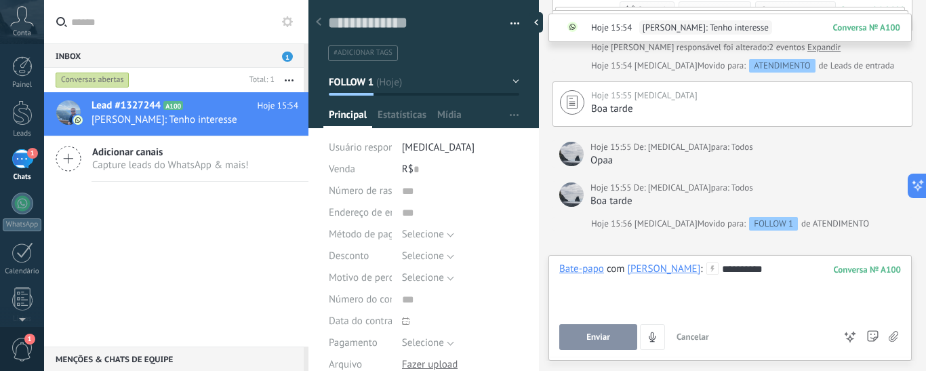
click at [603, 333] on span "Enviar" at bounding box center [598, 336] width 24 height 9
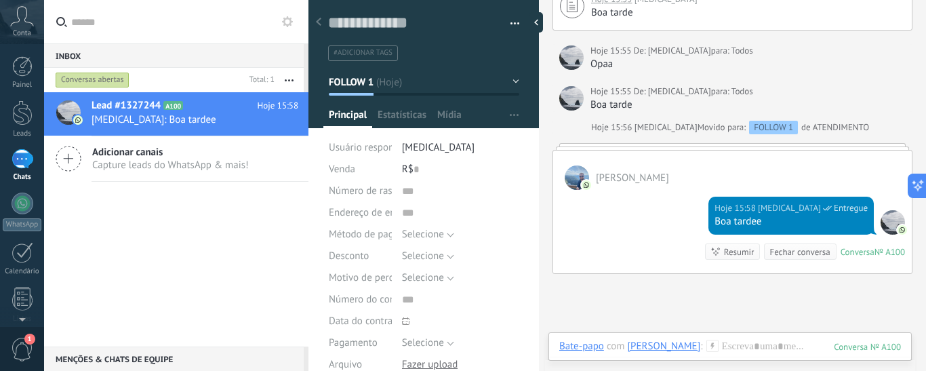
scroll to position [407, 0]
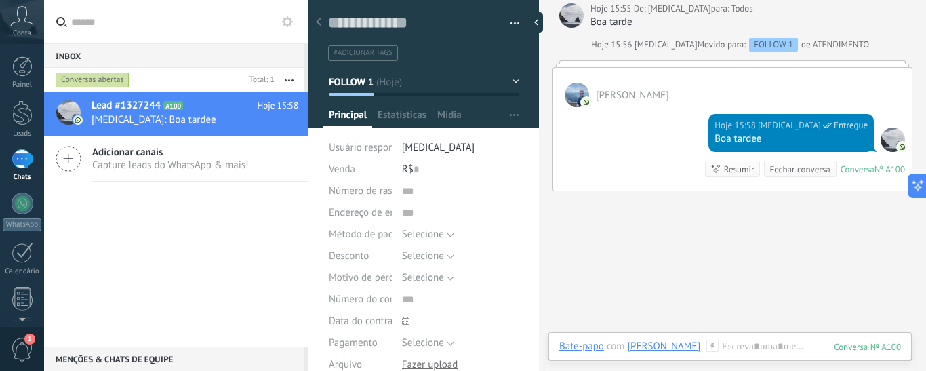
click at [436, 79] on button "FOLLOW 1" at bounding box center [424, 82] width 190 height 24
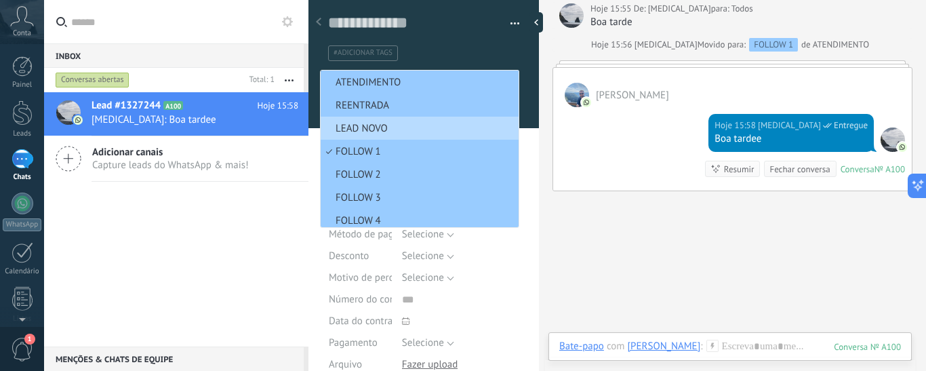
scroll to position [4, 0]
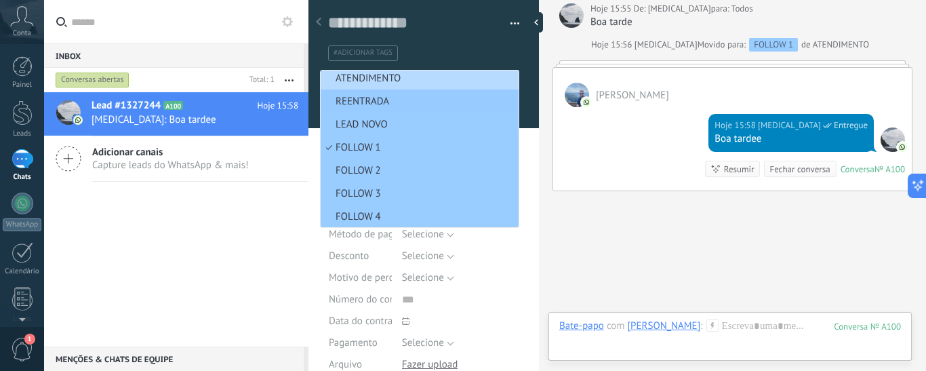
type textarea "**********"
click at [399, 81] on span "ATENDIMENTO" at bounding box center [418, 78] width 194 height 13
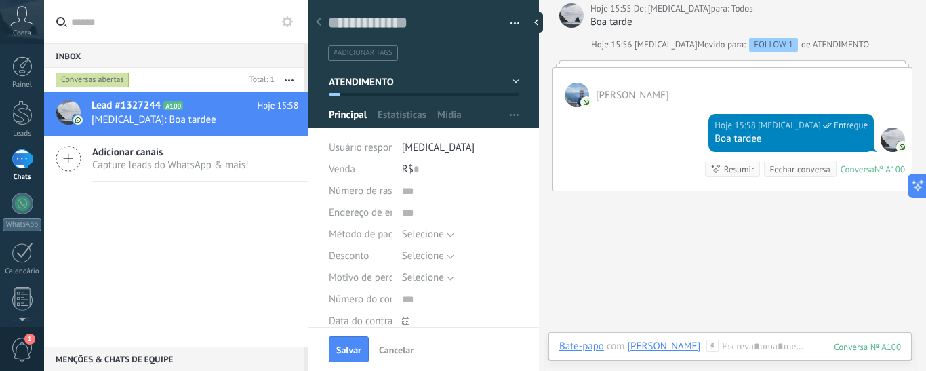
scroll to position [13, 0]
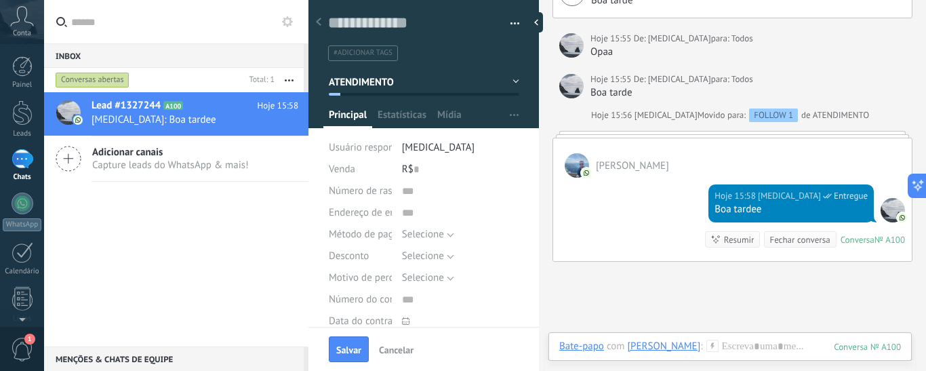
click at [358, 347] on span "Salvar" at bounding box center [348, 349] width 25 height 9
